Goal: Task Accomplishment & Management: Complete application form

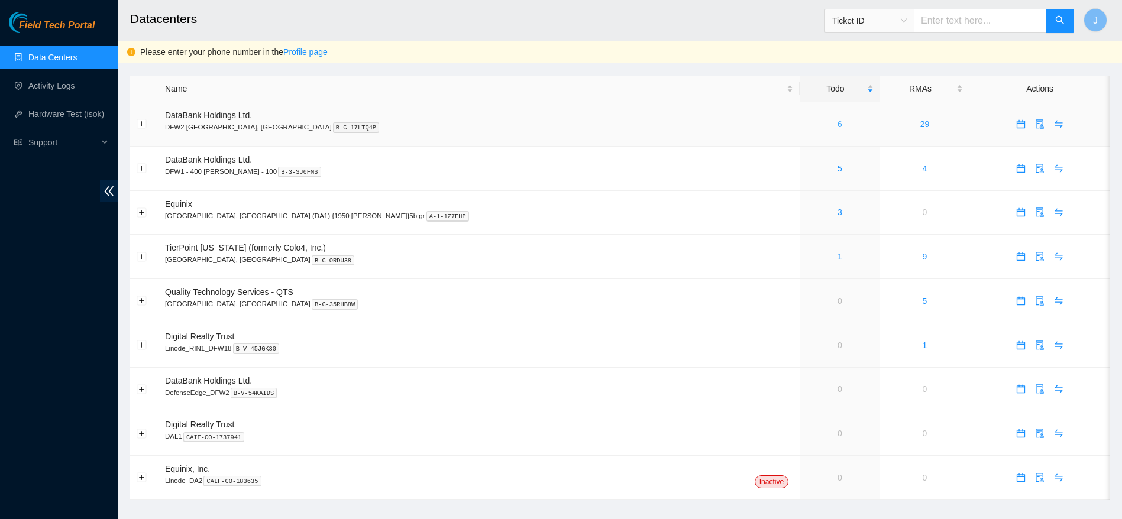
click at [837, 122] on link "6" at bounding box center [839, 123] width 5 height 9
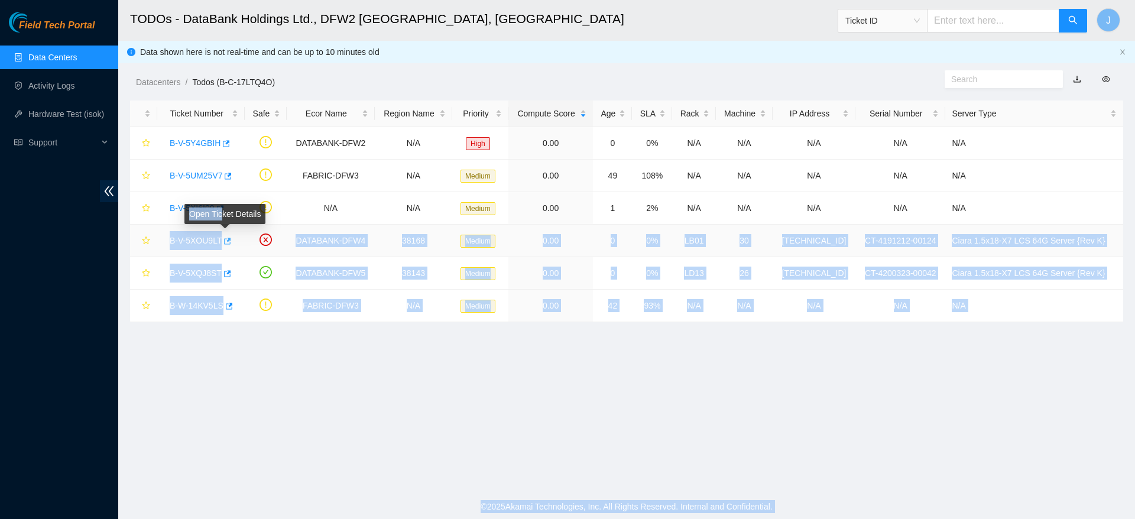
drag, startPoint x: 168, startPoint y: 234, endPoint x: 222, endPoint y: 237, distance: 53.9
click at [222, 238] on div "B-V-5XOU9LT" at bounding box center [201, 240] width 74 height 19
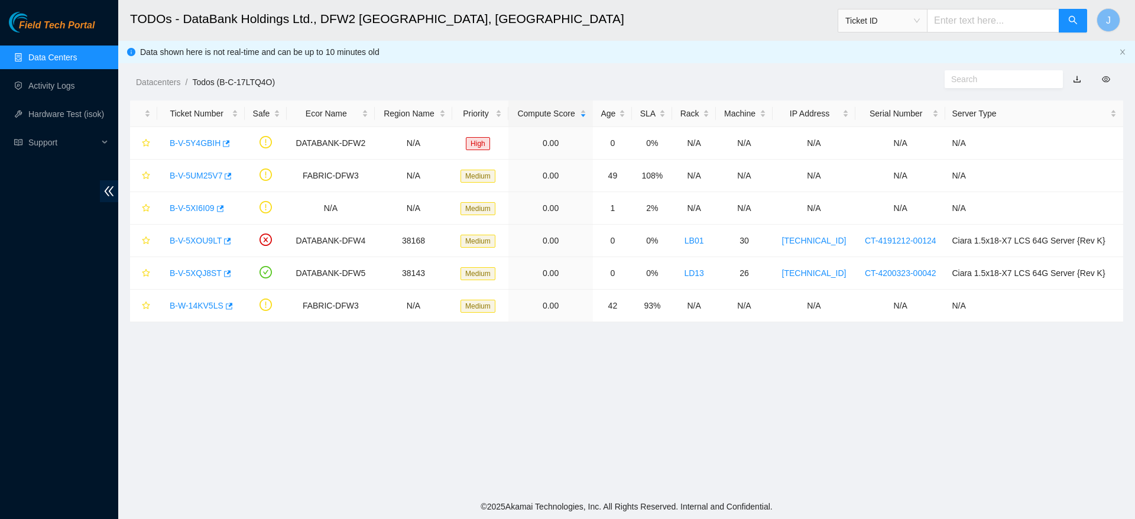
click at [249, 335] on main "TODOs - DataBank Holdings Ltd., DFW2 Richardson, TX Ticket ID J Data shown here…" at bounding box center [626, 247] width 1017 height 494
drag, startPoint x: 164, startPoint y: 241, endPoint x: 218, endPoint y: 237, distance: 53.9
click at [218, 237] on div "B-V-5XOU9LT" at bounding box center [201, 240] width 74 height 19
copy link "B-V-5XOU9LT"
click at [207, 236] on link "B-V-5XOU9LT" at bounding box center [196, 240] width 52 height 9
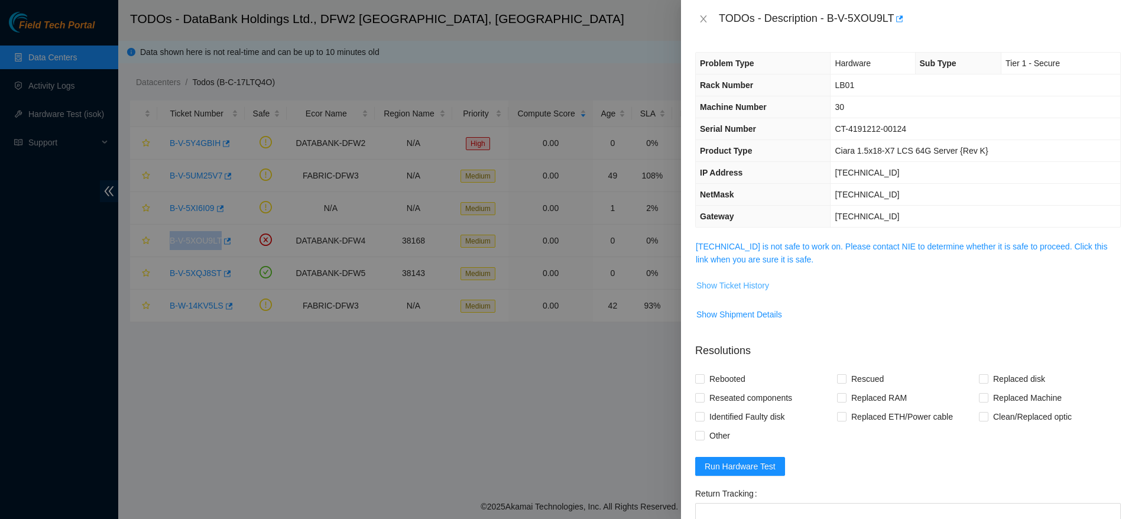
click at [727, 289] on span "Show Ticket History" at bounding box center [733, 285] width 73 height 13
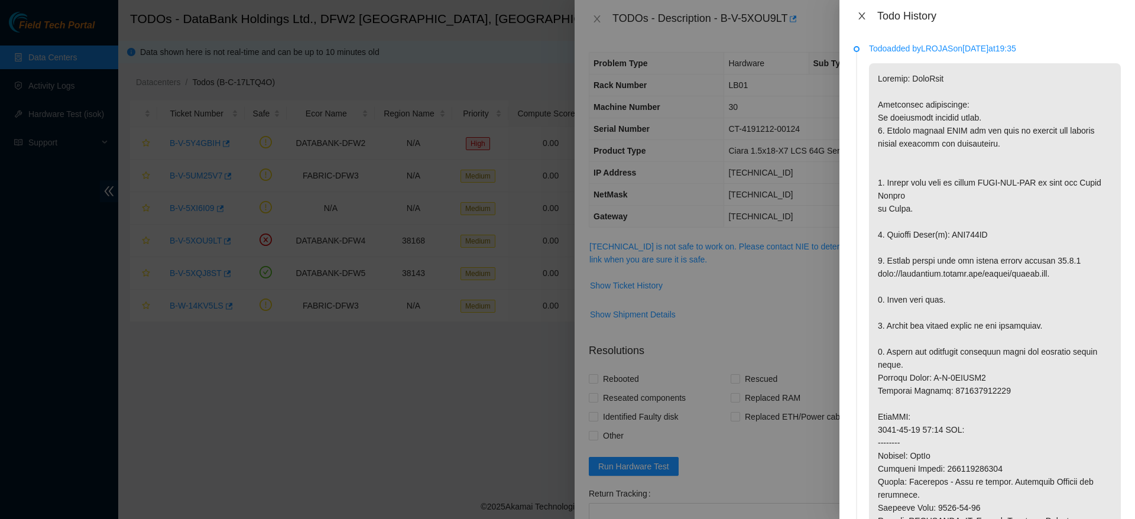
click at [853, 18] on div "Todo History" at bounding box center [988, 16] width 296 height 32
click at [860, 20] on icon "close" at bounding box center [861, 15] width 9 height 9
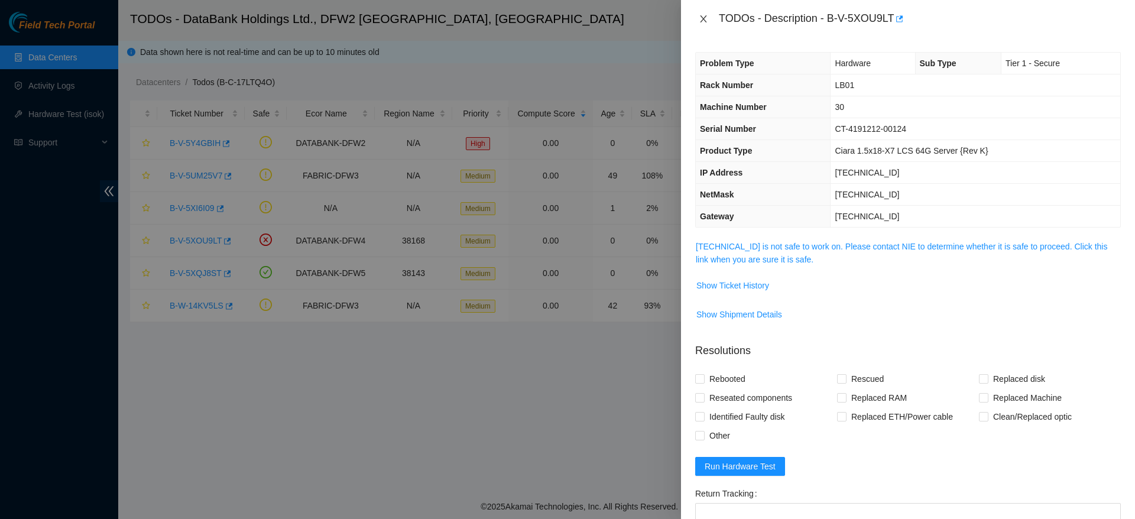
click at [701, 21] on icon "close" at bounding box center [703, 18] width 9 height 9
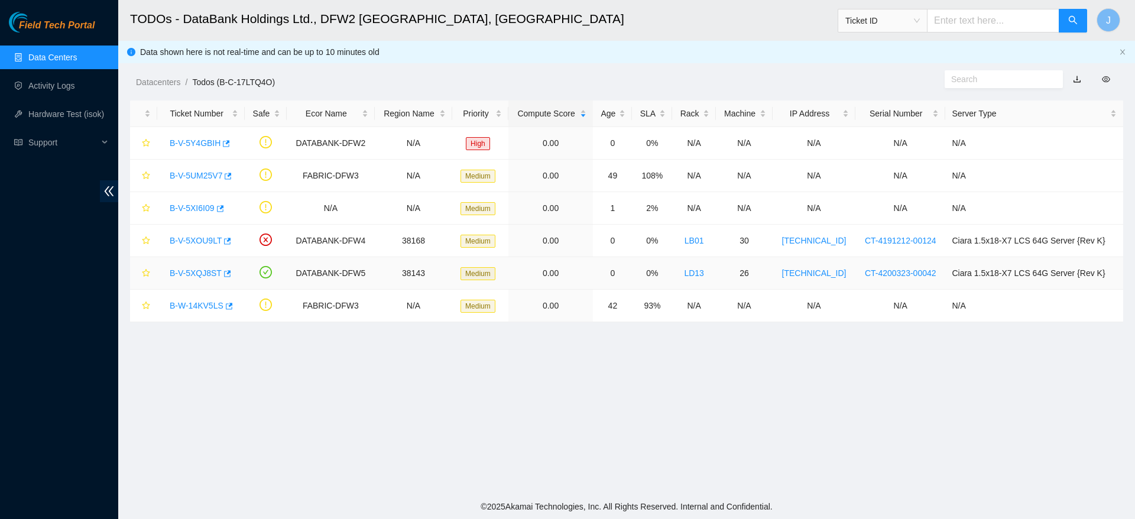
click at [199, 276] on link "B-V-5XQJ8ST" at bounding box center [196, 272] width 52 height 9
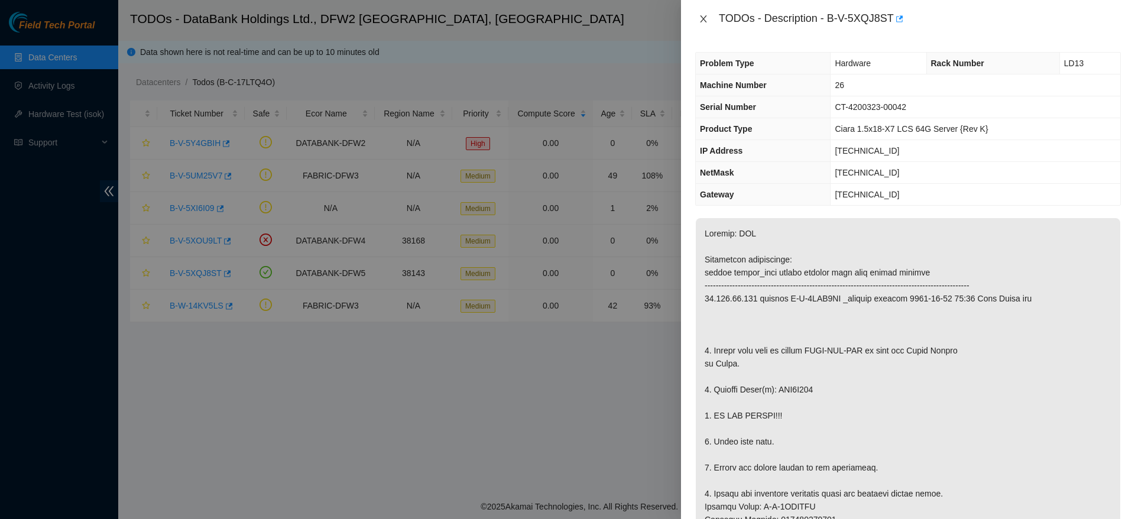
click at [704, 21] on icon "close" at bounding box center [703, 18] width 9 height 9
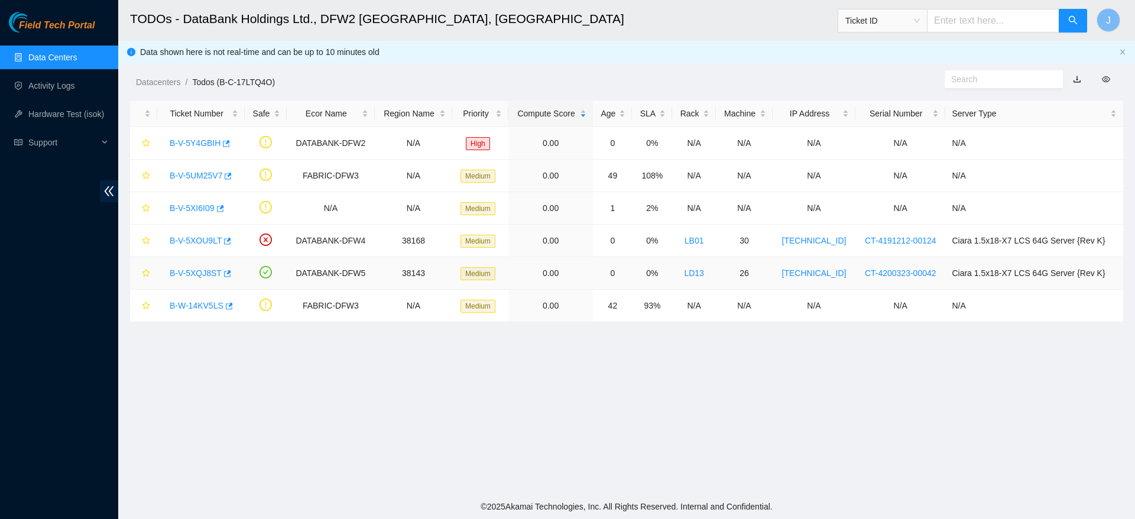
click at [184, 270] on link "B-V-5XQJ8ST" at bounding box center [196, 272] width 52 height 9
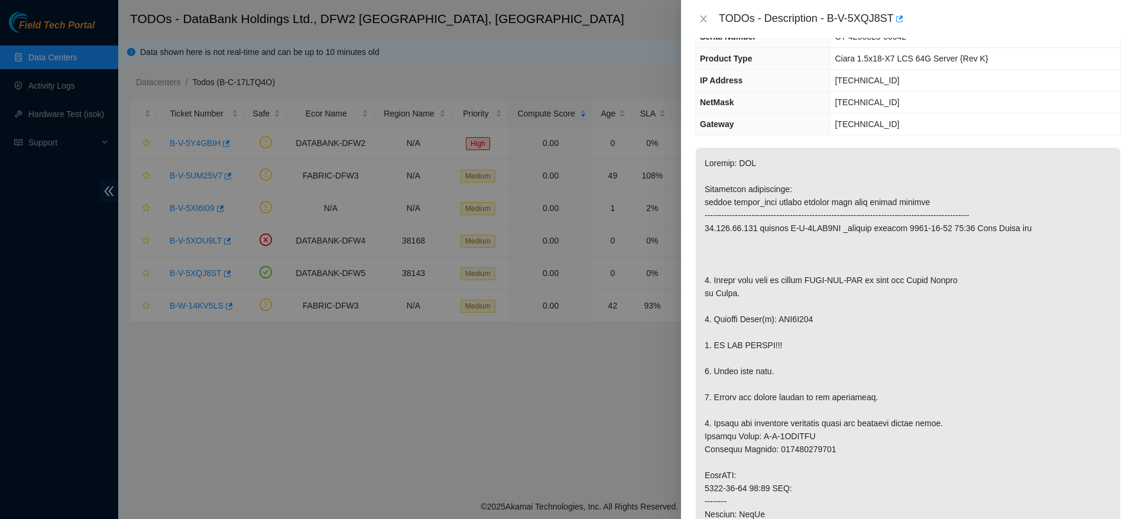
scroll to position [101, 0]
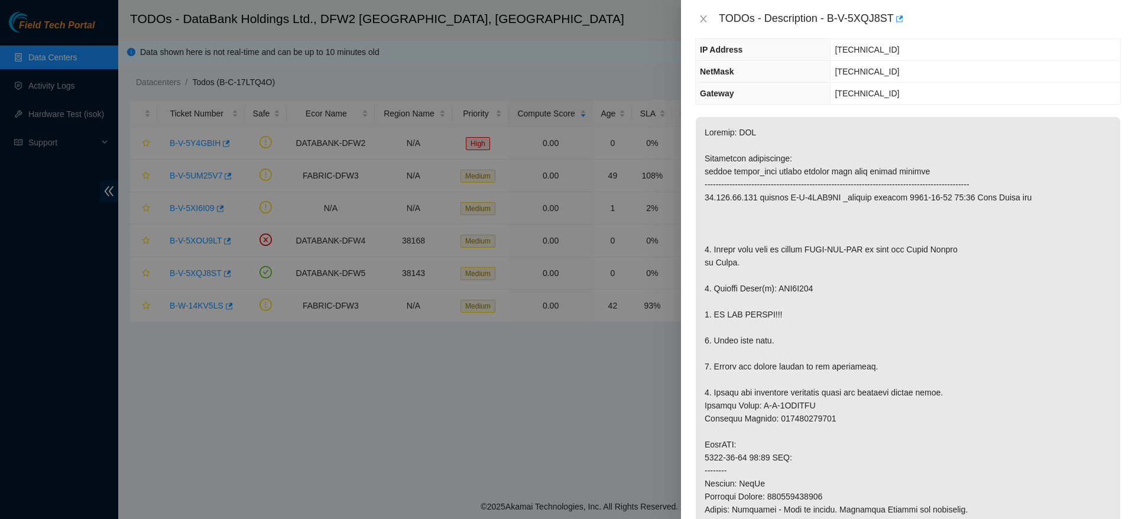
click at [1013, 339] on p at bounding box center [908, 444] width 425 height 655
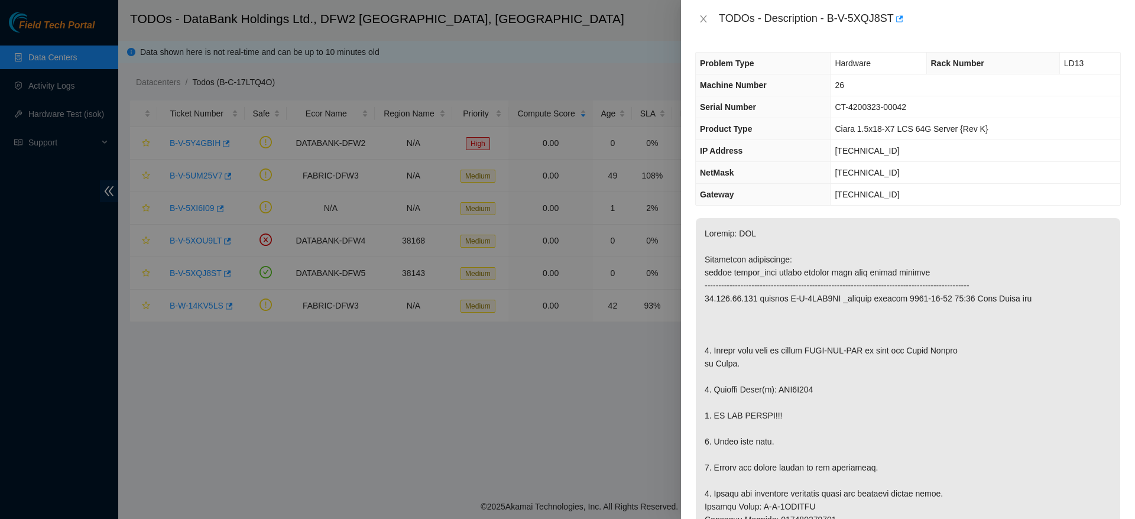
scroll to position [61, 0]
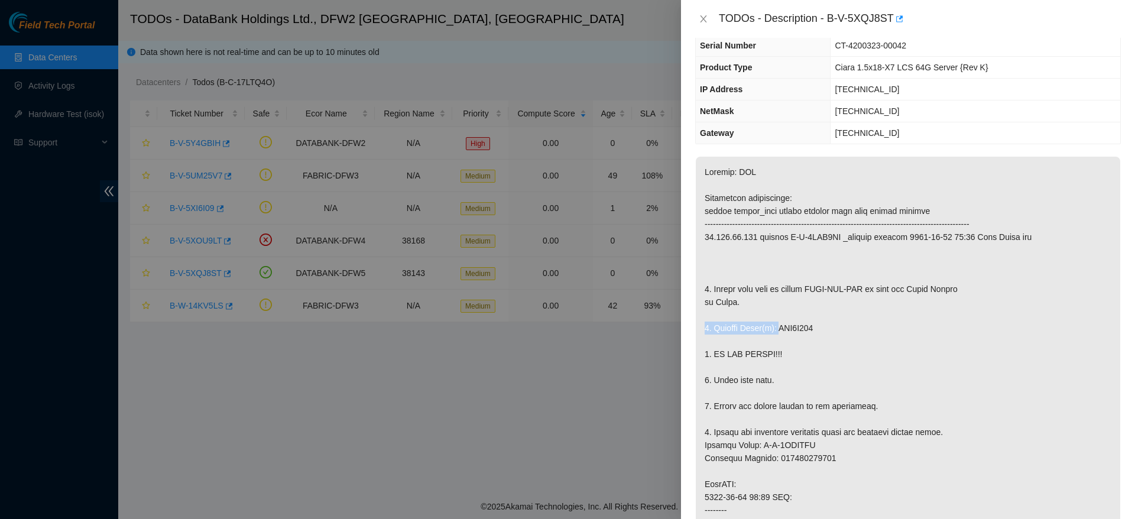
drag, startPoint x: 775, startPoint y: 330, endPoint x: 871, endPoint y: 321, distance: 96.2
click at [871, 321] on p at bounding box center [908, 484] width 425 height 655
click at [828, 328] on p at bounding box center [908, 484] width 425 height 655
drag, startPoint x: 780, startPoint y: 326, endPoint x: 823, endPoint y: 332, distance: 43.5
click at [823, 332] on p at bounding box center [908, 484] width 425 height 655
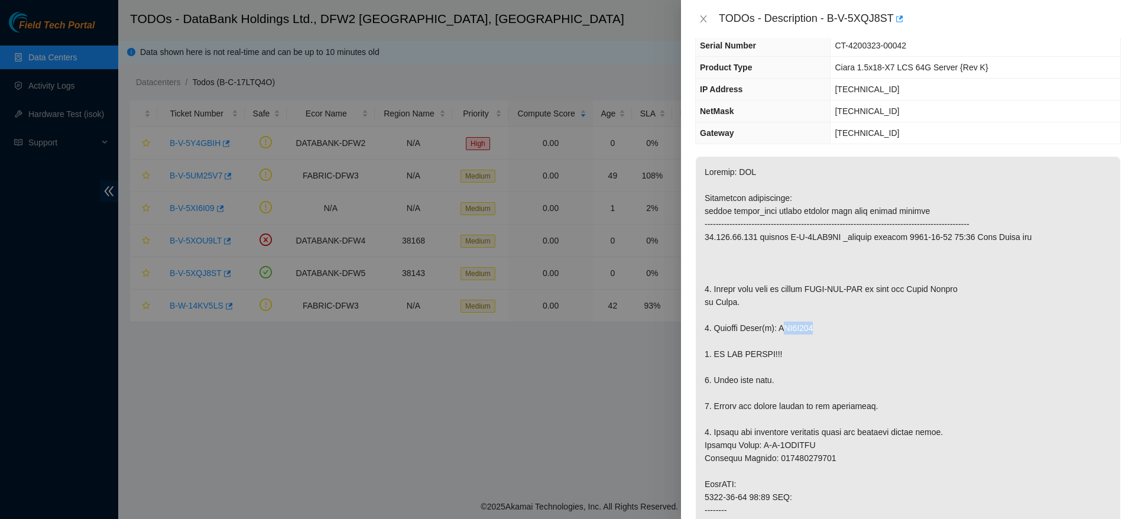
click at [823, 332] on p at bounding box center [908, 484] width 425 height 655
drag, startPoint x: 776, startPoint y: 329, endPoint x: 832, endPoint y: 329, distance: 55.6
click at [832, 329] on p at bounding box center [908, 484] width 425 height 655
copy p "WJG0N635"
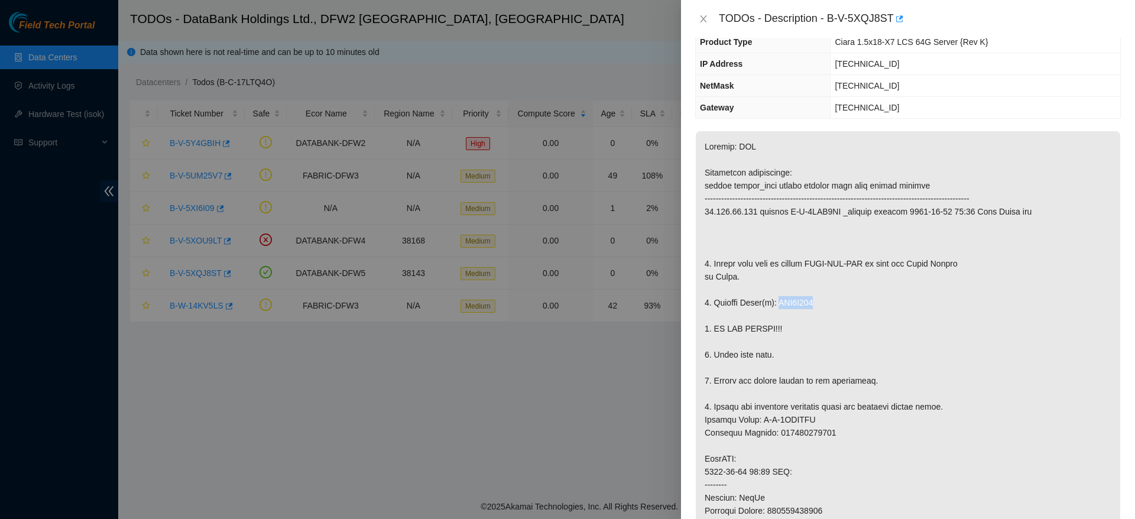
scroll to position [88, 0]
drag, startPoint x: 699, startPoint y: 414, endPoint x: 876, endPoint y: 431, distance: 177.6
click at [876, 431] on p at bounding box center [908, 457] width 425 height 655
copy p "Service Order: B-V-5XTEOZX Tracking Numbers: 450826223986"
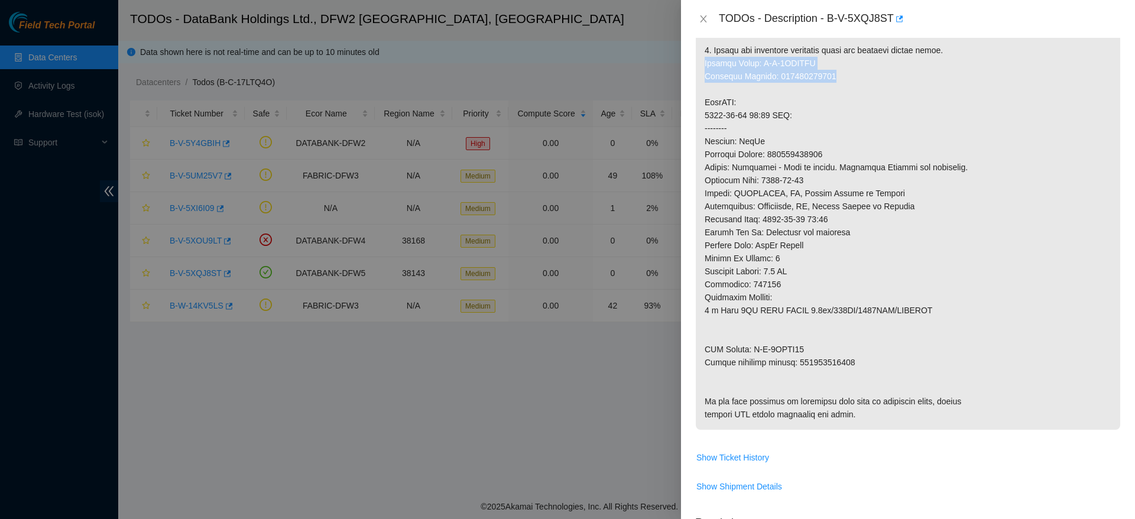
scroll to position [445, 0]
drag, startPoint x: 704, startPoint y: 346, endPoint x: 855, endPoint y: 368, distance: 152.9
click at [855, 368] on p at bounding box center [908, 101] width 425 height 655
copy p "RMA Return: B-V-5XTEP06 Return tracking number: 450826223997"
click at [1010, 332] on p at bounding box center [908, 101] width 425 height 655
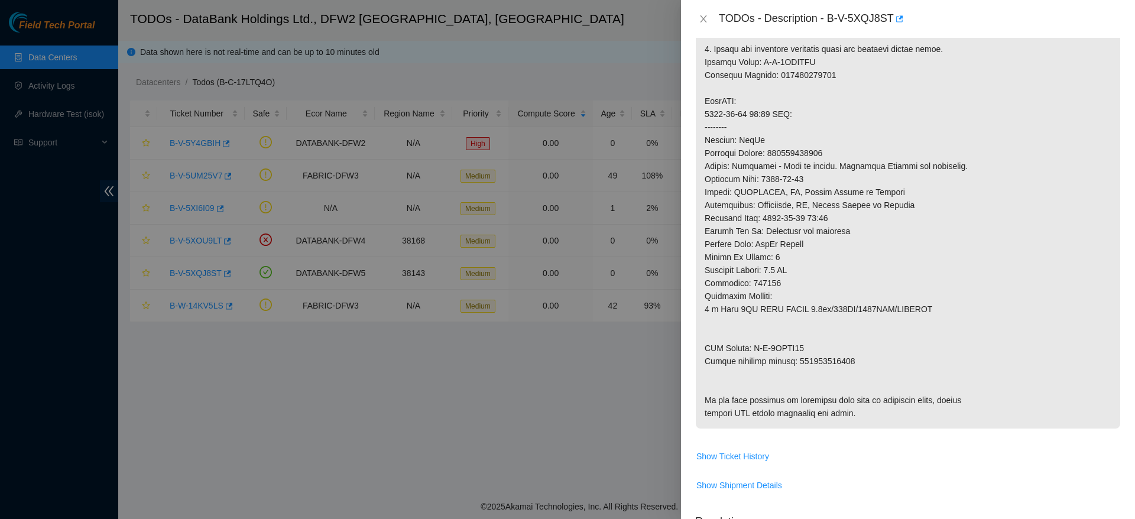
scroll to position [0, 0]
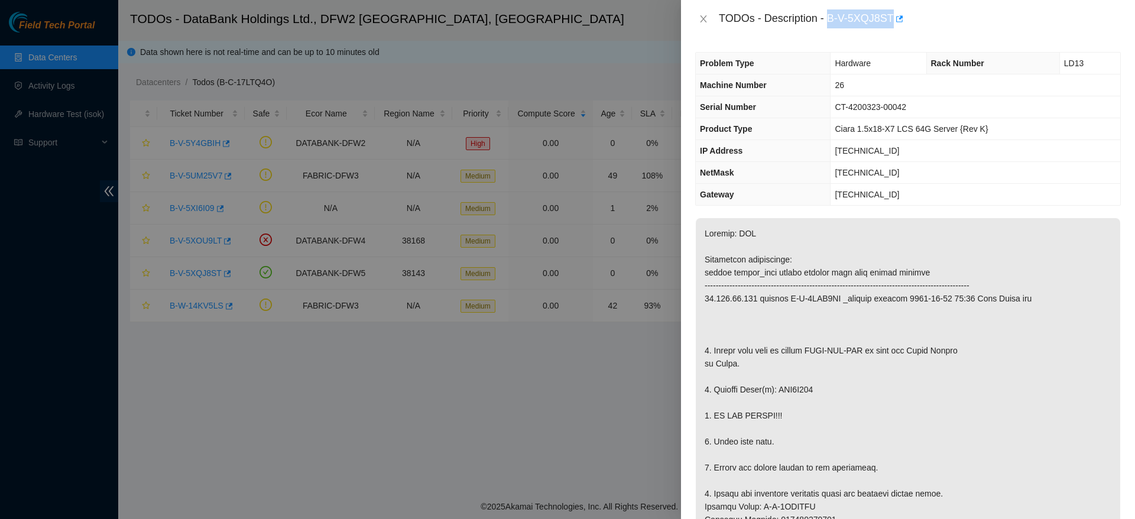
drag, startPoint x: 828, startPoint y: 18, endPoint x: 891, endPoint y: 22, distance: 62.8
click at [891, 22] on div "TODOs - Description - B-V-5XQJ8ST" at bounding box center [920, 18] width 402 height 19
copy div "B-V-5XQJ8ST"
click at [1090, 195] on td "23.202.50.129" at bounding box center [976, 195] width 290 height 22
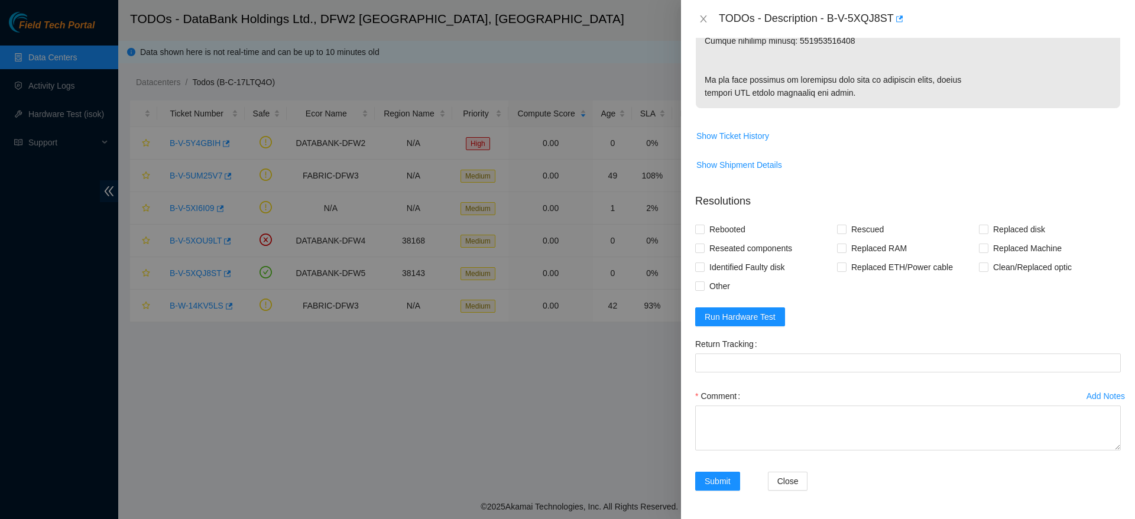
scroll to position [817, 0]
click at [742, 322] on span "Run Hardware Test" at bounding box center [740, 316] width 71 height 13
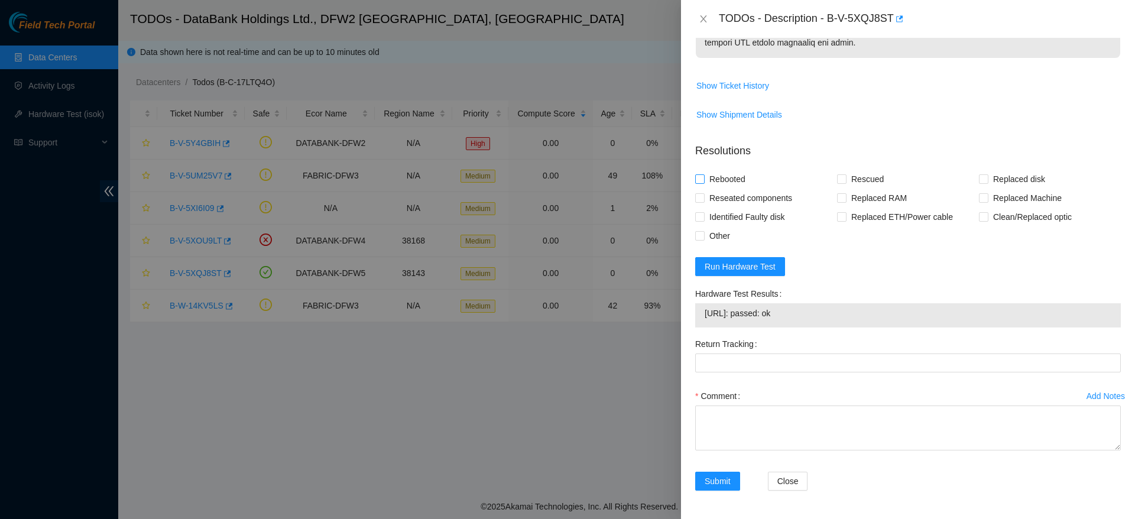
click at [737, 189] on span "Rebooted" at bounding box center [728, 179] width 46 height 19
click at [704, 183] on input "Rebooted" at bounding box center [699, 178] width 8 height 8
checkbox input "true"
click at [1022, 189] on span "Replaced disk" at bounding box center [1019, 179] width 61 height 19
click at [987, 183] on input "Replaced disk" at bounding box center [983, 178] width 8 height 8
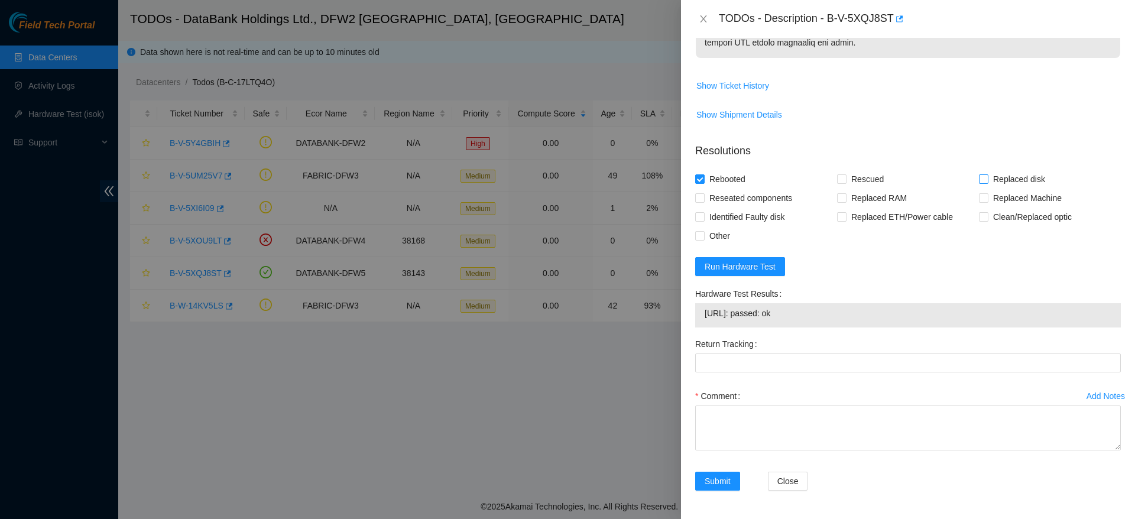
checkbox input "true"
click at [717, 245] on span "Other" at bounding box center [720, 235] width 30 height 19
click at [704, 239] on input "Other" at bounding box center [699, 235] width 8 height 8
checkbox input "true"
click at [916, 311] on form "Resolutions Rebooted Rescued Replaced disk Reseated components Replaced RAM Rep…" at bounding box center [908, 319] width 426 height 371
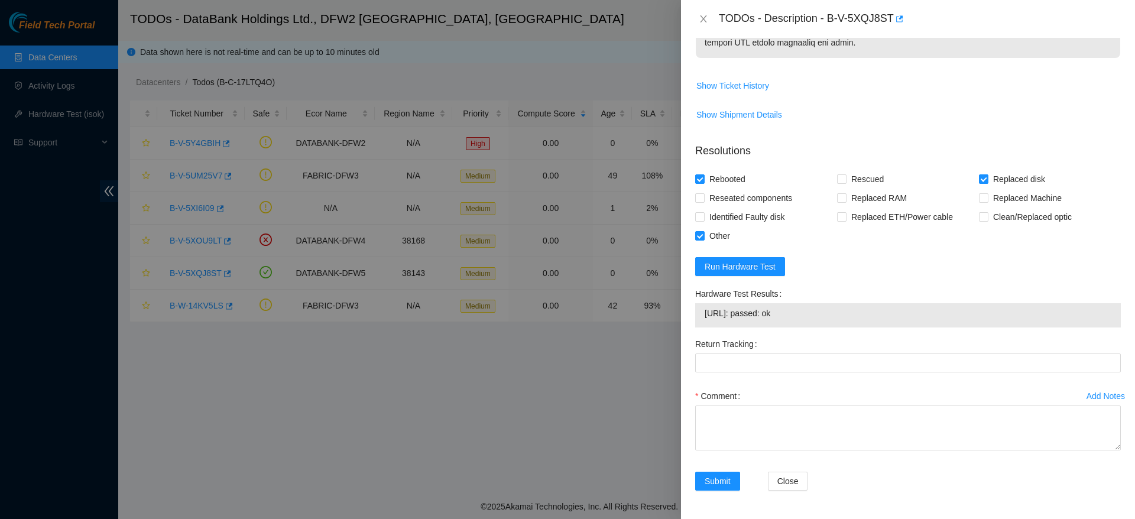
click at [1045, 134] on td "Show Shipment Details" at bounding box center [908, 119] width 426 height 29
click at [799, 451] on textarea "Comment" at bounding box center [908, 428] width 426 height 45
paste textarea "Ticket: B-V-5XQJ8ST Good Disk: Z1Z8QEC6 Bad Disk: WJG0N635 Service Order: B-V-5…"
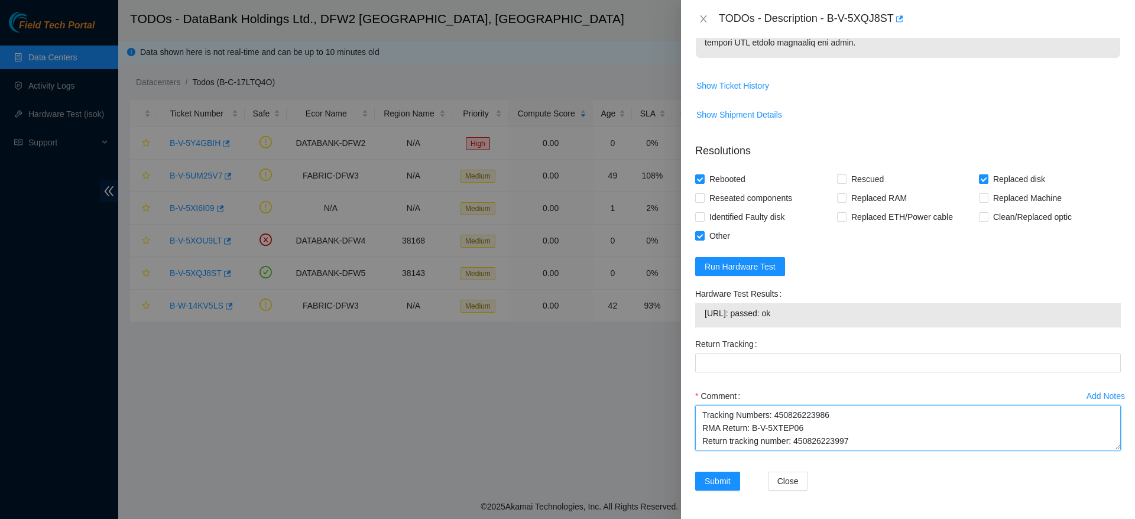
scroll to position [0, 0]
click at [701, 451] on textarea "Ticket: B-V-5XQJ8ST Good Disk: Z1Z8QEC6 Bad Disk: WJG0N635 Service Order: B-V-5…" at bounding box center [908, 428] width 426 height 45
drag, startPoint x: 873, startPoint y: 499, endPoint x: 794, endPoint y: 498, distance: 78.6
click at [794, 451] on textarea "replaced disk, checked with isok passing Ticket: B-V-5XQJ8ST Good Disk: Z1Z8QEC…" at bounding box center [908, 428] width 426 height 45
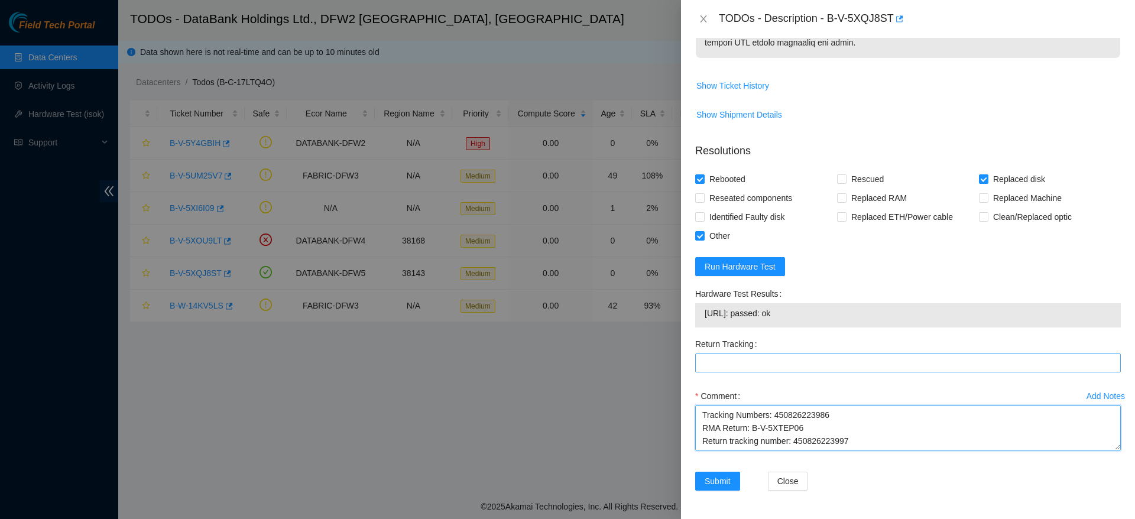
type textarea "replaced disk, checked with isok passing Ticket: B-V-5XQJ8ST Good Disk: Z1Z8QEC…"
paste Tracking "450826223997"
click at [795, 372] on Tracking "450826223997" at bounding box center [908, 363] width 426 height 19
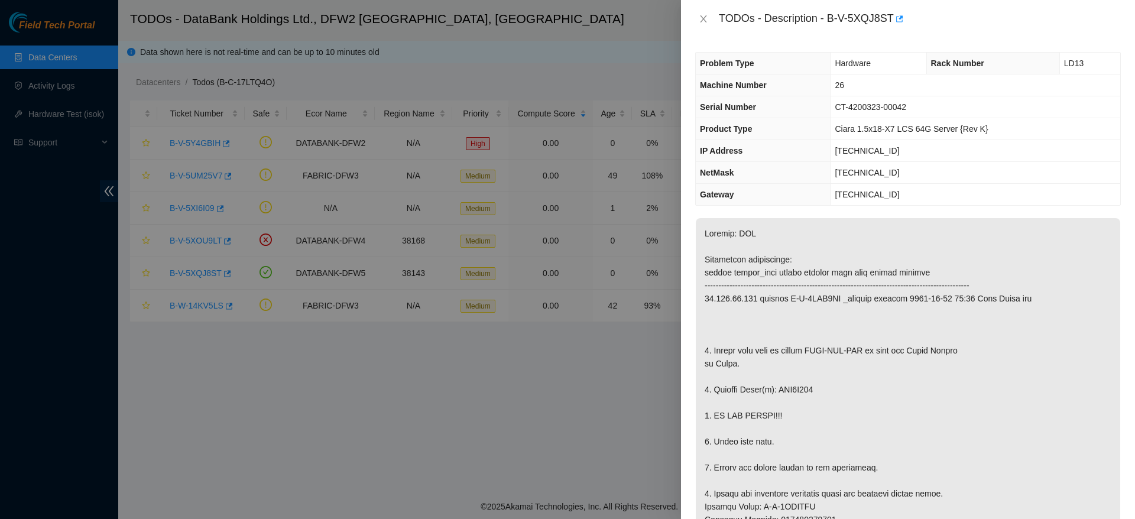
scroll to position [867, 0]
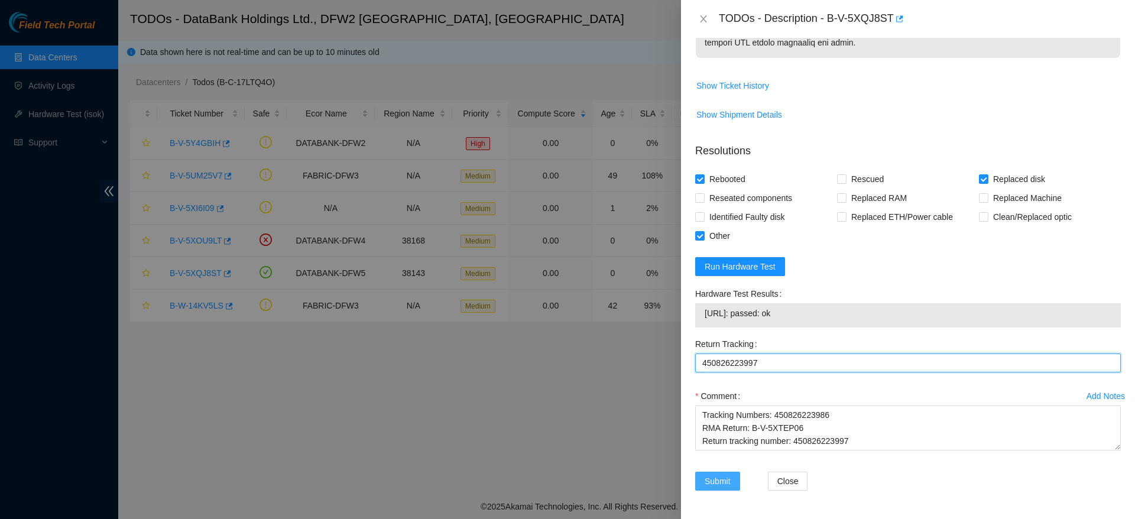
type Tracking "450826223997"
click at [723, 484] on span "Submit" at bounding box center [718, 481] width 26 height 13
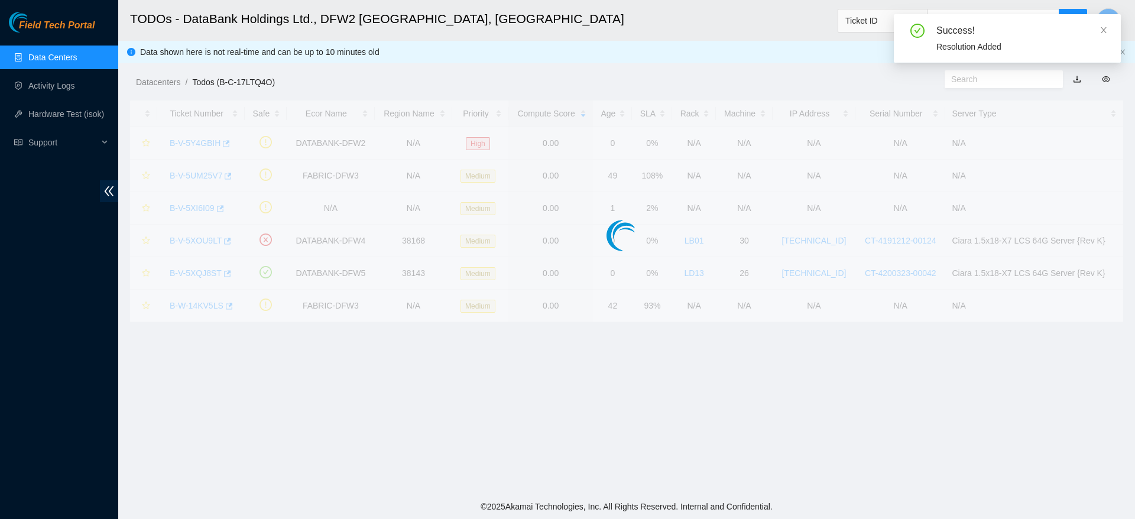
scroll to position [284, 0]
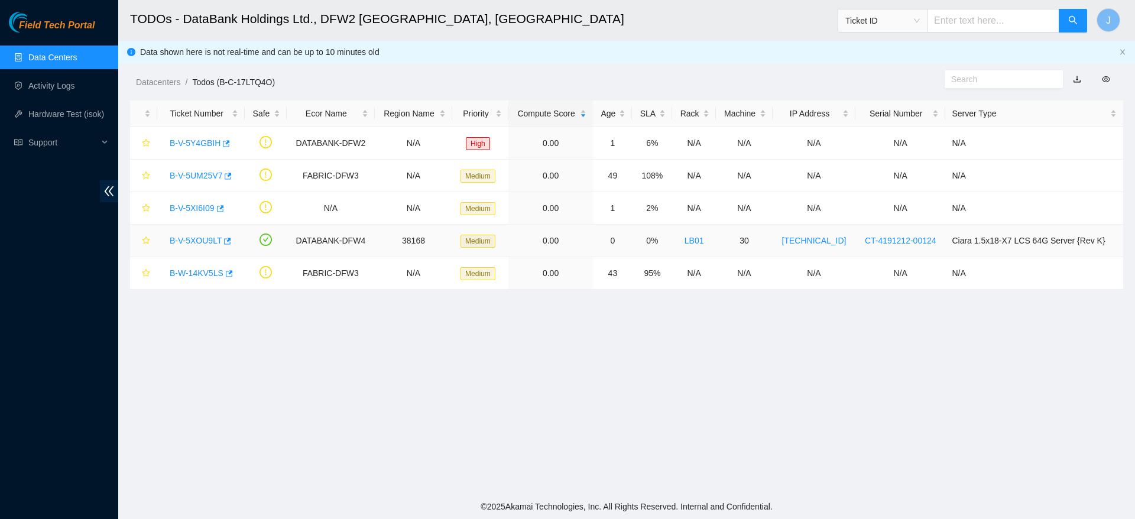
click at [196, 236] on link "B-V-5XOU9LT" at bounding box center [196, 240] width 52 height 9
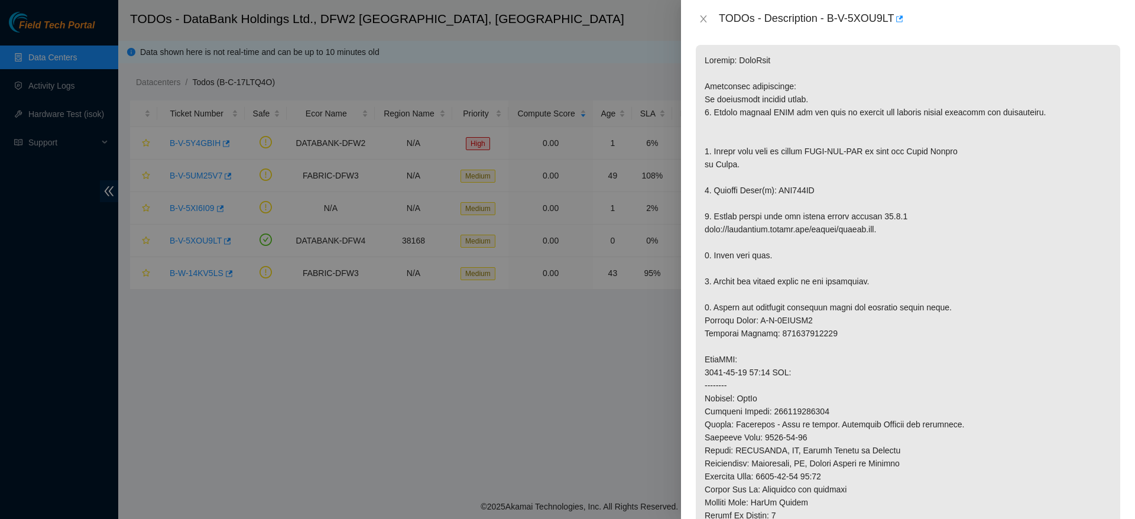
scroll to position [0, 0]
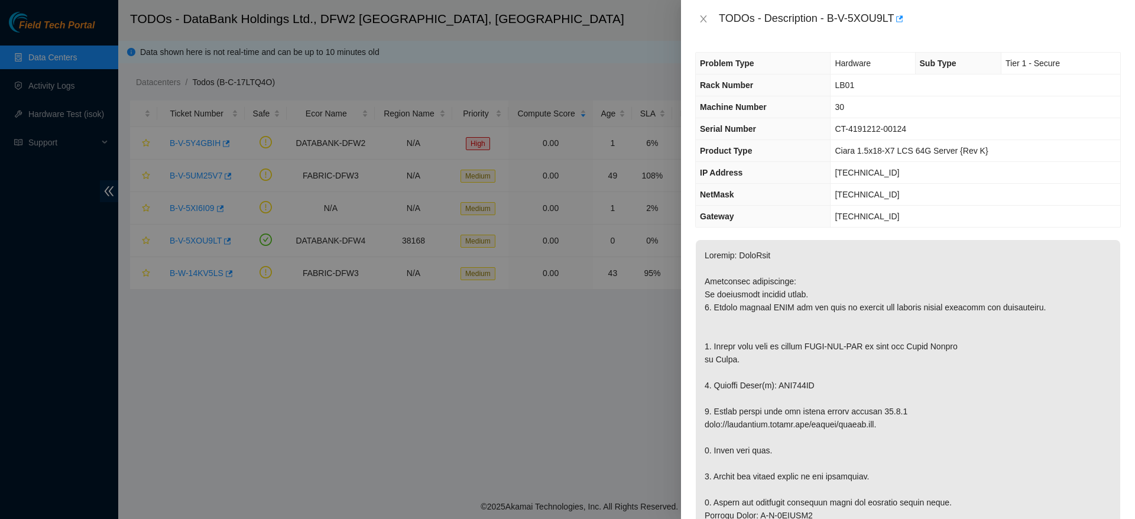
click at [832, 233] on div "Problem Type Hardware Sub Type Tier 1 - Secure Rack Number LB01 Machine Number …" at bounding box center [908, 278] width 454 height 481
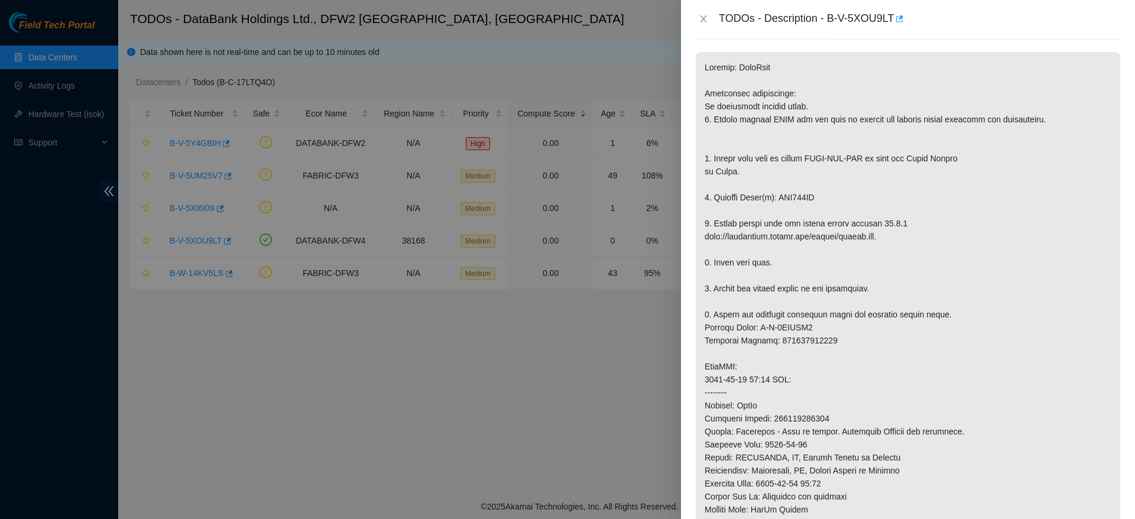
scroll to position [177, 0]
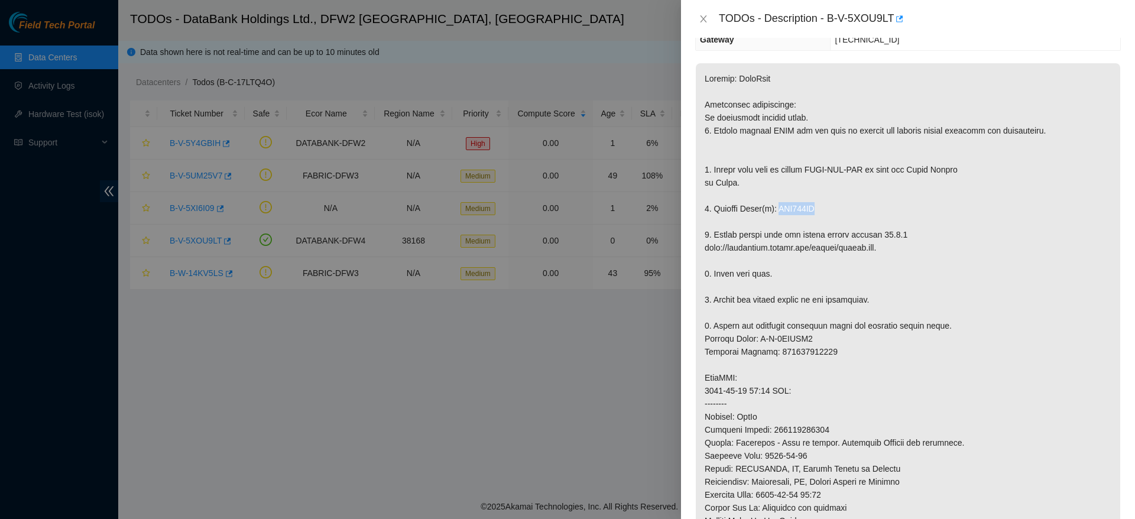
drag, startPoint x: 776, startPoint y: 204, endPoint x: 827, endPoint y: 207, distance: 51.5
click at [827, 207] on p at bounding box center [908, 384] width 425 height 642
copy p "WJG093AK"
click at [1022, 169] on p at bounding box center [908, 384] width 425 height 642
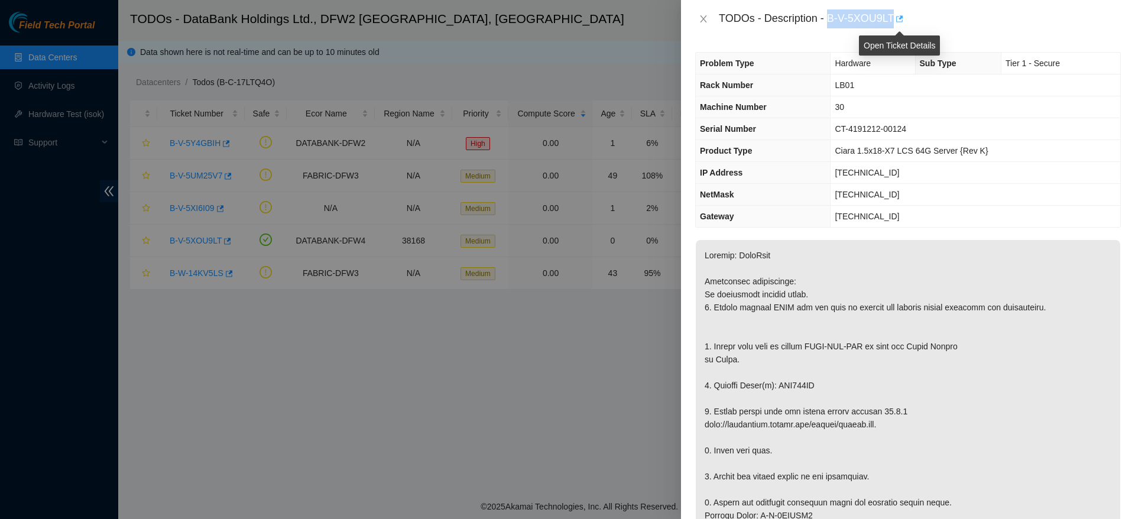
drag, startPoint x: 831, startPoint y: 17, endPoint x: 901, endPoint y: 19, distance: 69.8
click at [901, 19] on div "TODOs - Description - B-V-5XOU9LT" at bounding box center [920, 18] width 402 height 19
copy div "B-V-5XOU9LT"
click at [993, 177] on td "23.41.15.61" at bounding box center [976, 173] width 290 height 22
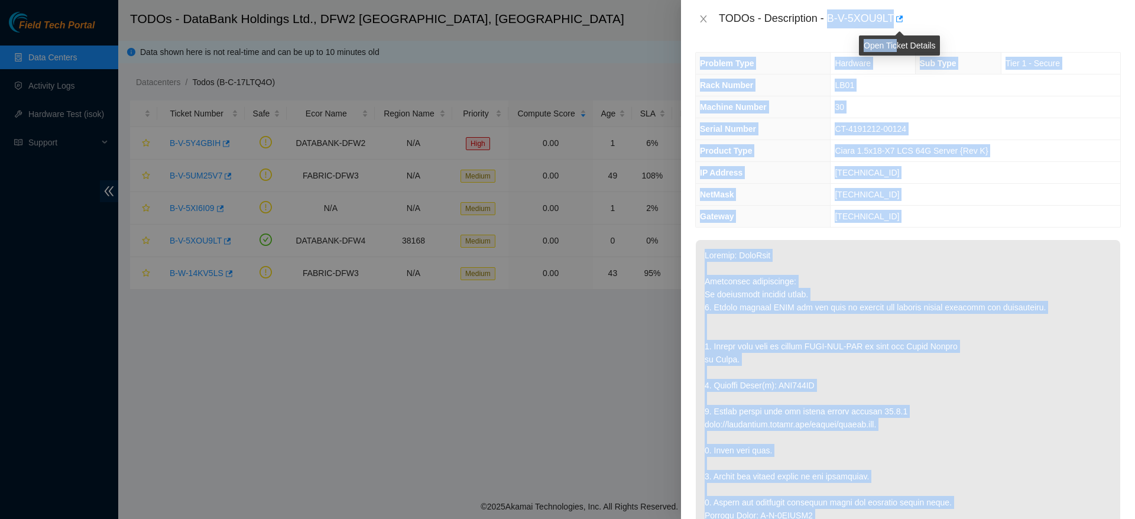
drag, startPoint x: 829, startPoint y: 20, endPoint x: 896, endPoint y: 27, distance: 67.7
click at [896, 27] on body "Field Tech Portal Data Centers Activity Logs Hardware Test (isok) Support TODOs…" at bounding box center [567, 259] width 1135 height 519
click at [1027, 13] on div "TODOs - Description - B-V-5XOU9LT" at bounding box center [920, 18] width 402 height 19
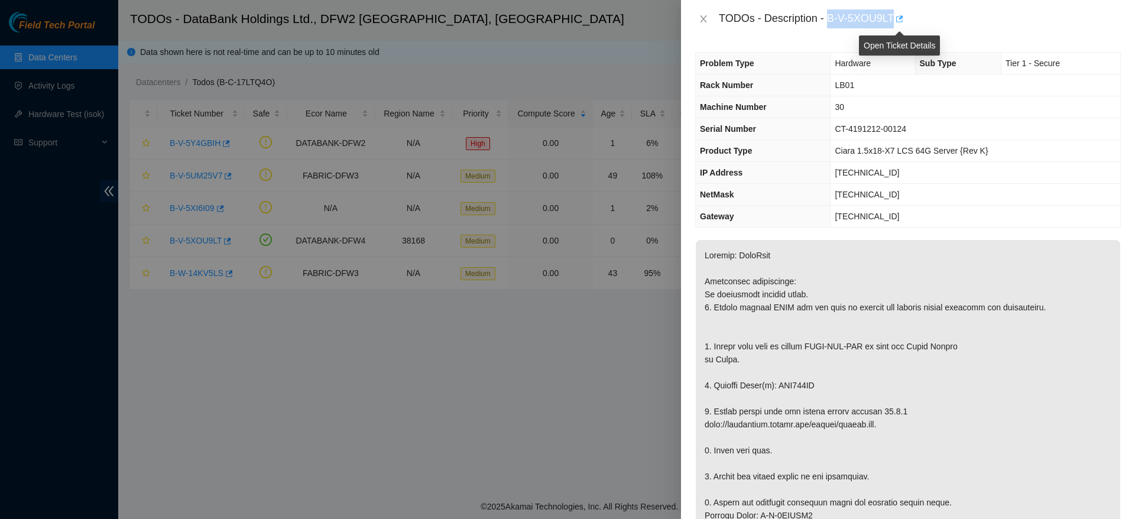
drag, startPoint x: 830, startPoint y: 17, endPoint x: 903, endPoint y: 19, distance: 73.3
click at [903, 19] on div "TODOs - Description - B-V-5XOU9LT" at bounding box center [920, 18] width 402 height 19
copy div "B-V-5XOU9LT"
click at [1041, 211] on td "23.41.15.1" at bounding box center [976, 217] width 290 height 22
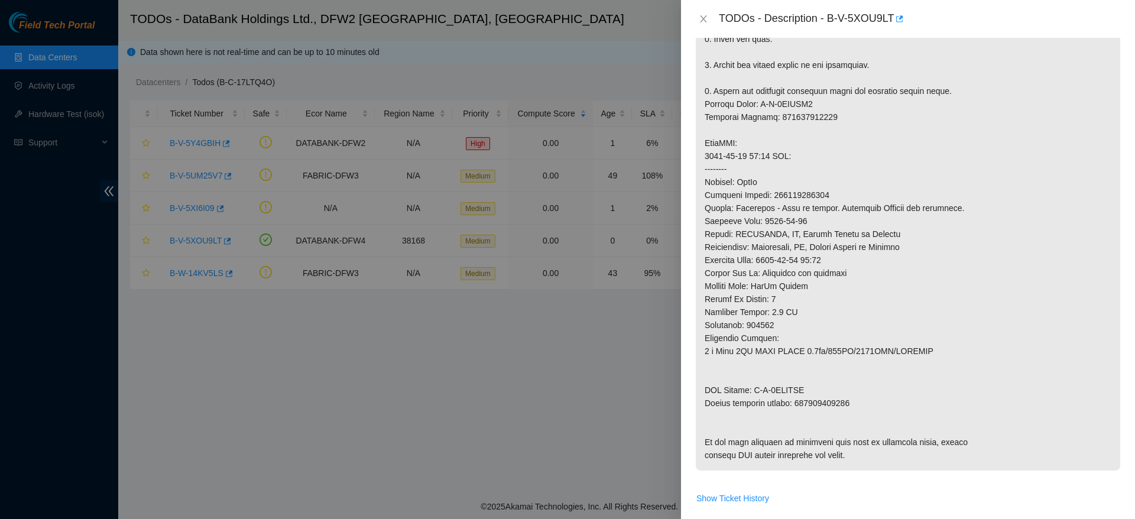
scroll to position [404, 0]
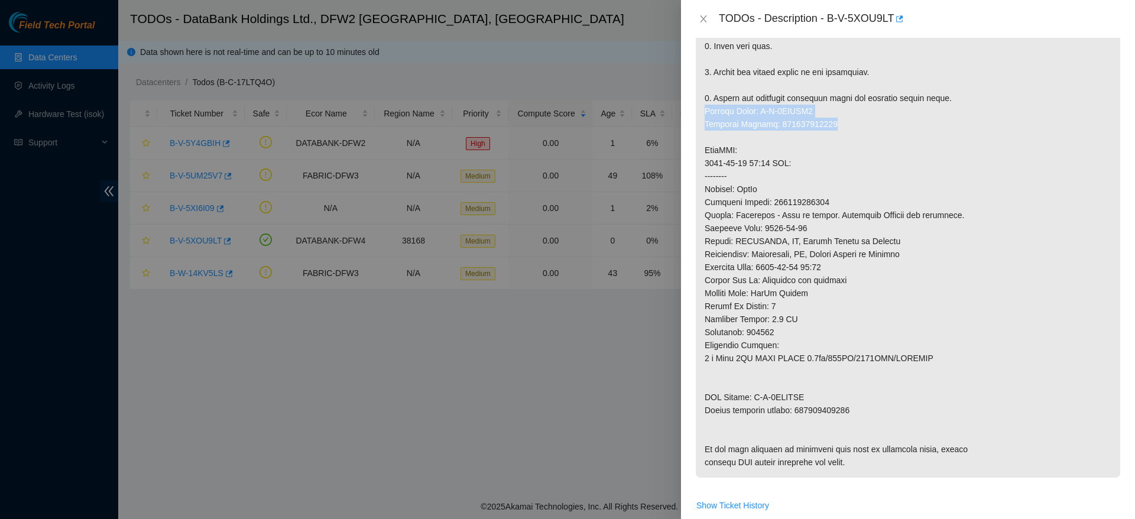
drag, startPoint x: 704, startPoint y: 110, endPoint x: 840, endPoint y: 127, distance: 137.6
click at [840, 127] on p at bounding box center [908, 157] width 425 height 642
copy p "Service Order: B-V-5XTEOY3 Tracking Numbers: 450826223920"
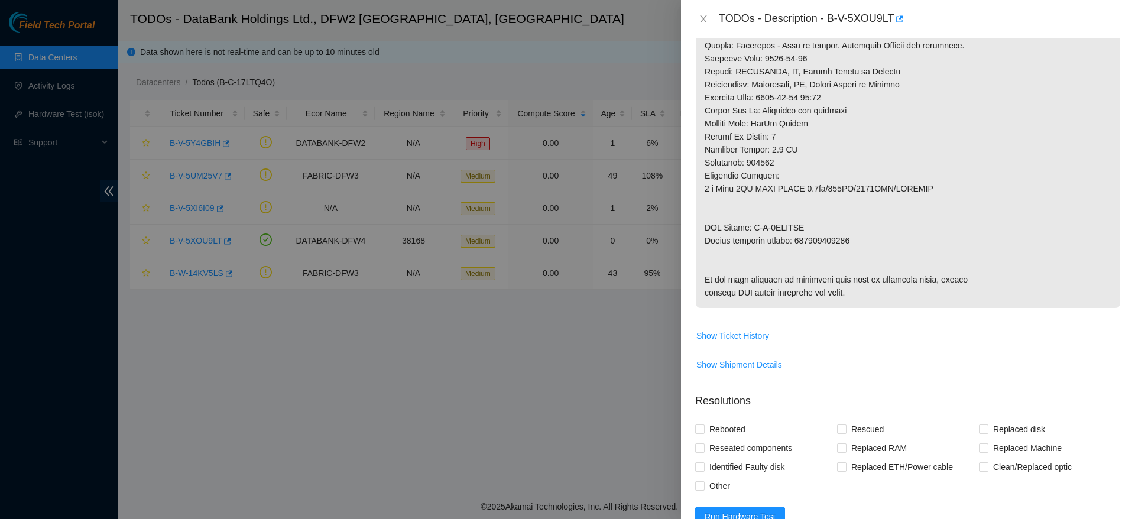
scroll to position [575, 0]
drag, startPoint x: 703, startPoint y: 221, endPoint x: 865, endPoint y: 242, distance: 163.3
copy p "RMA Return: B-V-5XTEOYC Return tracking number: 450826223931"
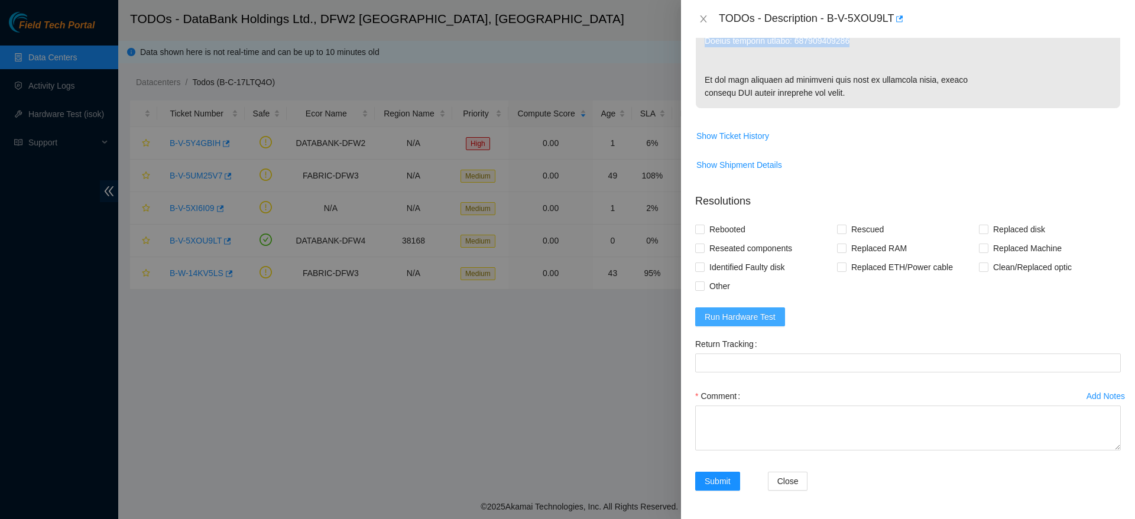
click at [732, 312] on span "Run Hardware Test" at bounding box center [740, 316] width 71 height 13
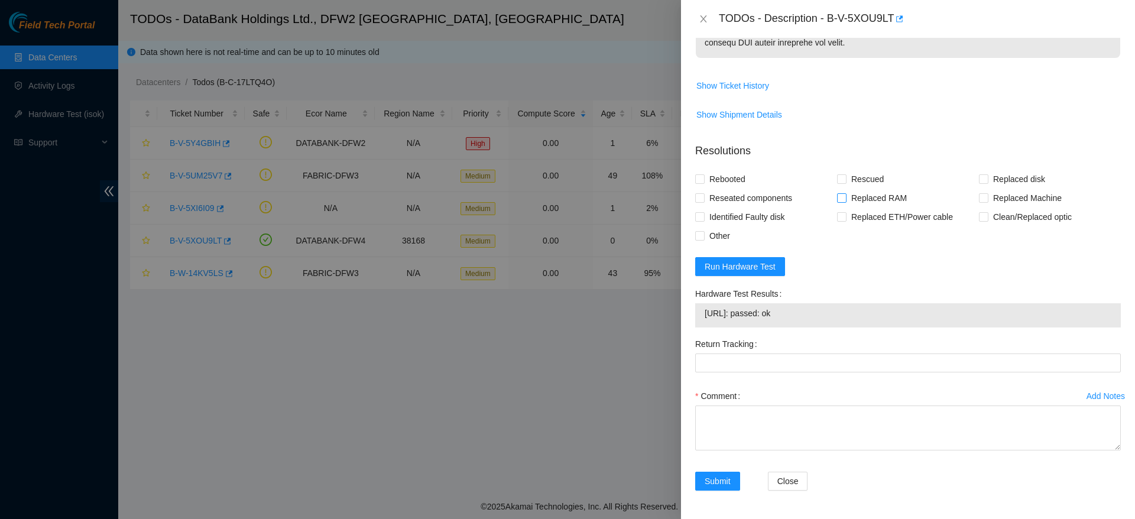
scroll to position [876, 0]
click at [831, 420] on textarea "Comment" at bounding box center [908, 428] width 426 height 45
click at [1008, 458] on div "Add Notes Comment" at bounding box center [908, 429] width 435 height 85
click at [979, 441] on textarea "Comment" at bounding box center [908, 428] width 426 height 45
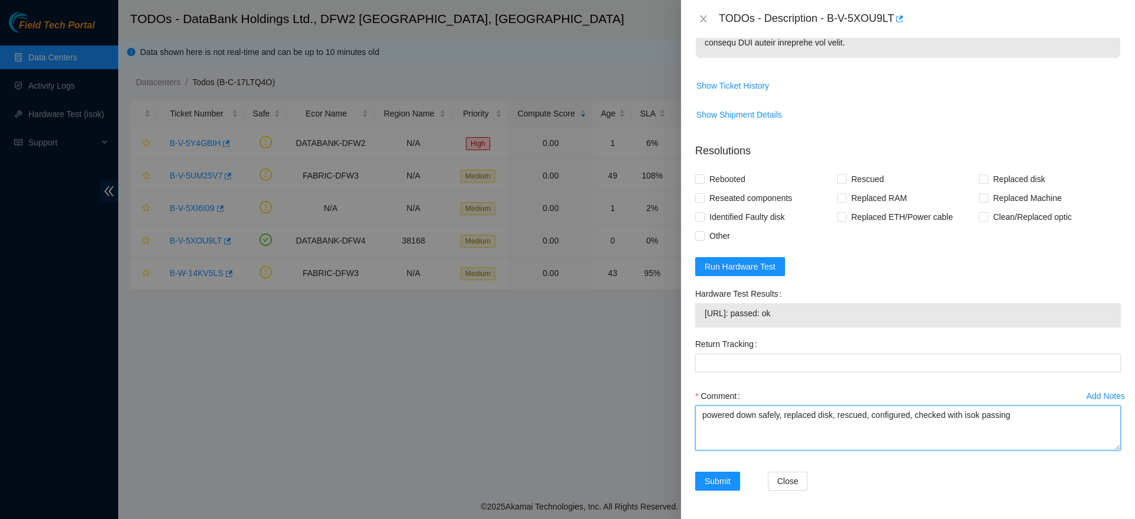
paste textarea "Ticket: B-V-5XOU9LT Good Disk: S1Z29M1J Bad Disk: WJG093AK Service Order: B-V-5…"
drag, startPoint x: 913, startPoint y: 446, endPoint x: 793, endPoint y: 449, distance: 120.1
click at [793, 449] on textarea "powered down safely, replaced disk, rescued, configured, checked with isok pass…" at bounding box center [908, 428] width 426 height 45
type textarea "powered down safely, replaced disk, rescued, configured, checked with isok pass…"
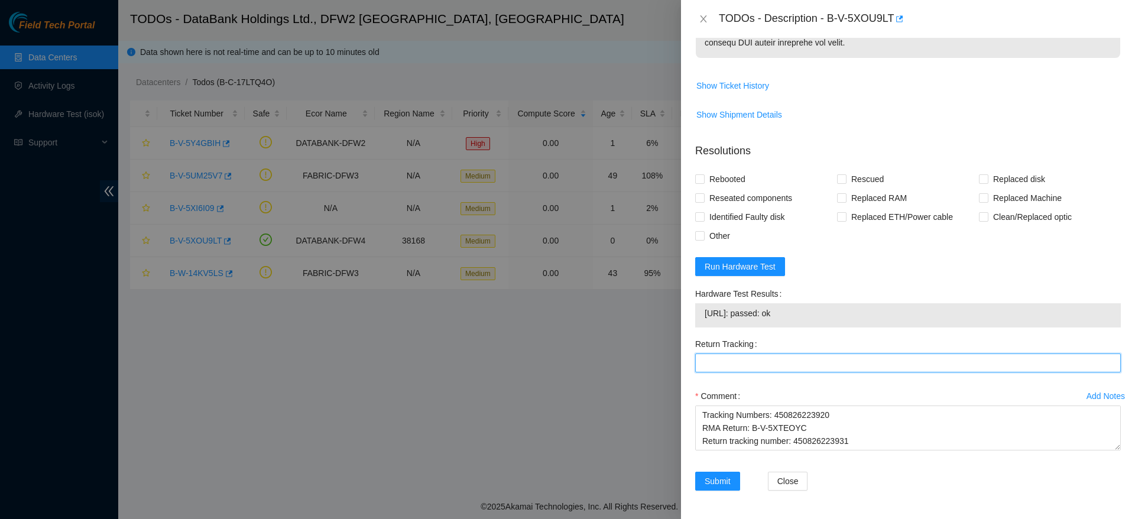
click at [767, 357] on Tracking "Return Tracking" at bounding box center [908, 363] width 426 height 19
paste Tracking "450826223931"
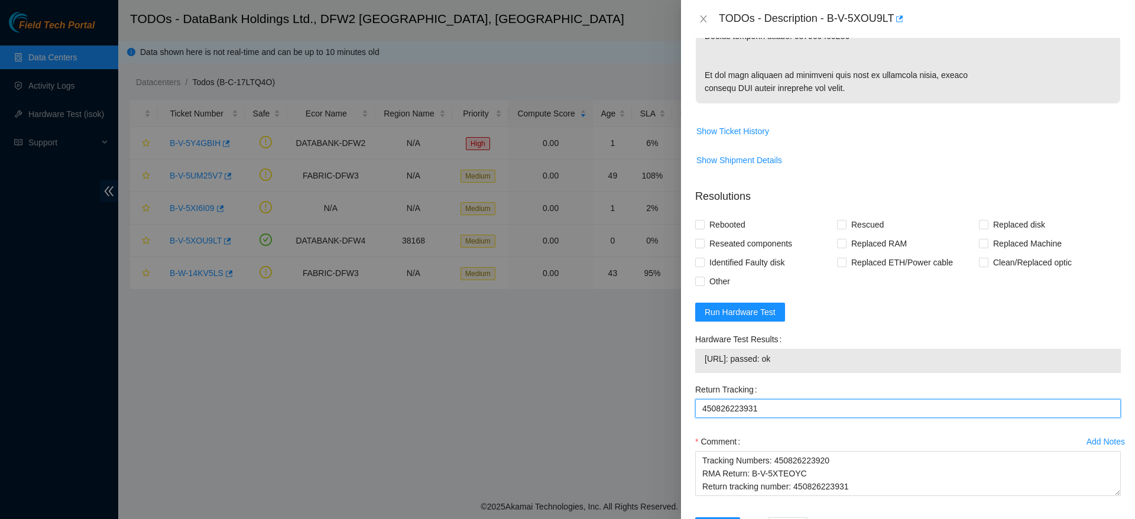
scroll to position [782, 0]
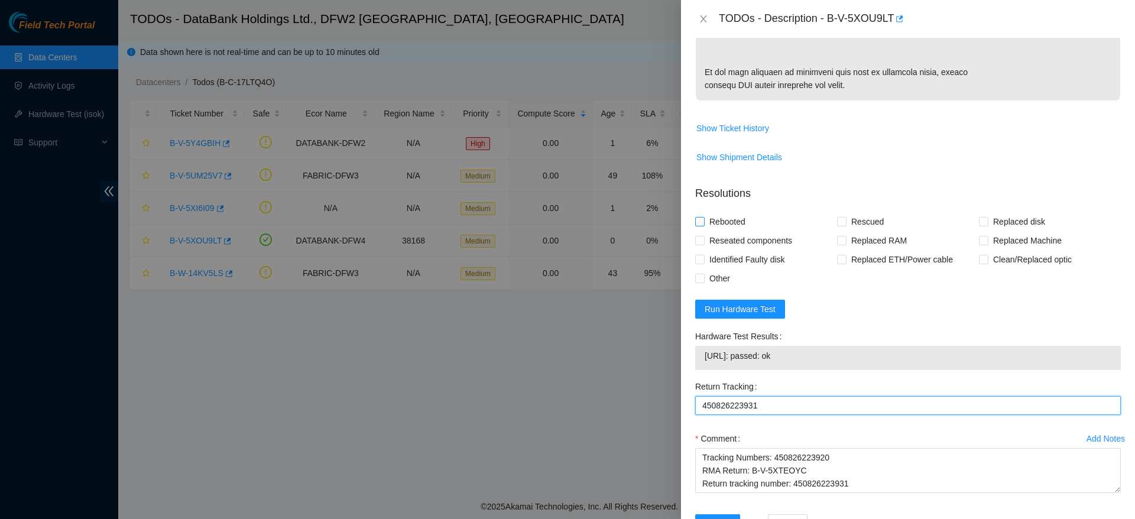
type Tracking "450826223931"
click at [718, 231] on span "Rebooted" at bounding box center [728, 221] width 46 height 19
click at [704, 225] on input "Rebooted" at bounding box center [699, 221] width 8 height 8
checkbox input "true"
click at [854, 231] on span "Rescued" at bounding box center [868, 221] width 42 height 19
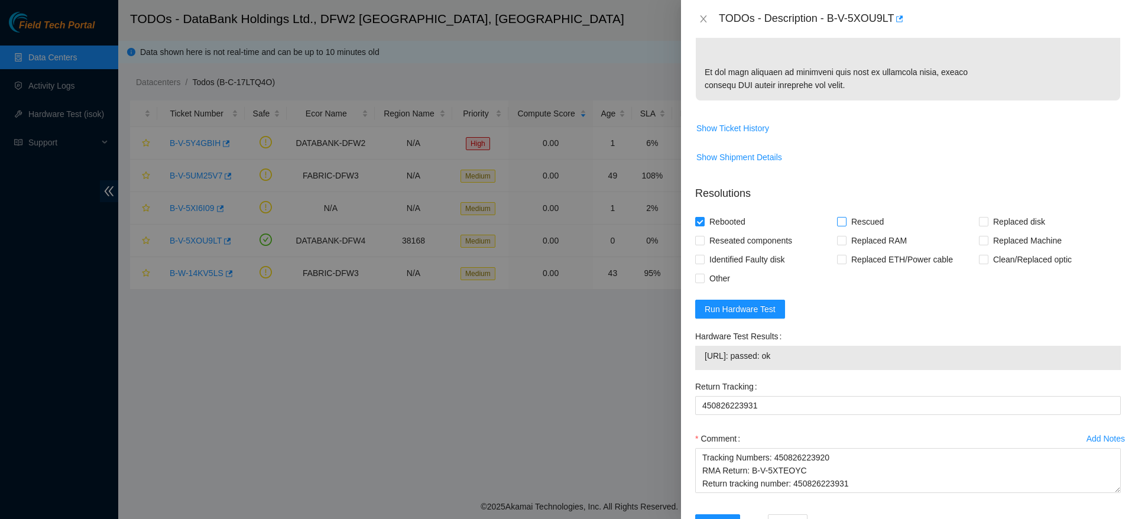
click at [845, 225] on input "Rescued" at bounding box center [841, 221] width 8 height 8
checkbox input "true"
click at [990, 231] on span "Replaced disk" at bounding box center [1019, 221] width 61 height 19
click at [987, 225] on input "Replaced disk" at bounding box center [983, 221] width 8 height 8
checkbox input "true"
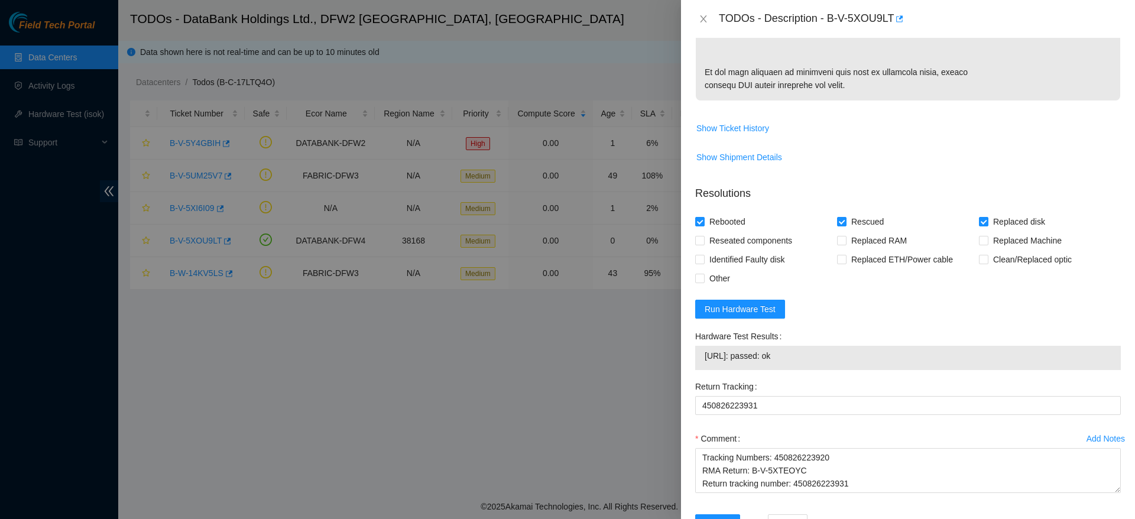
scroll to position [876, 0]
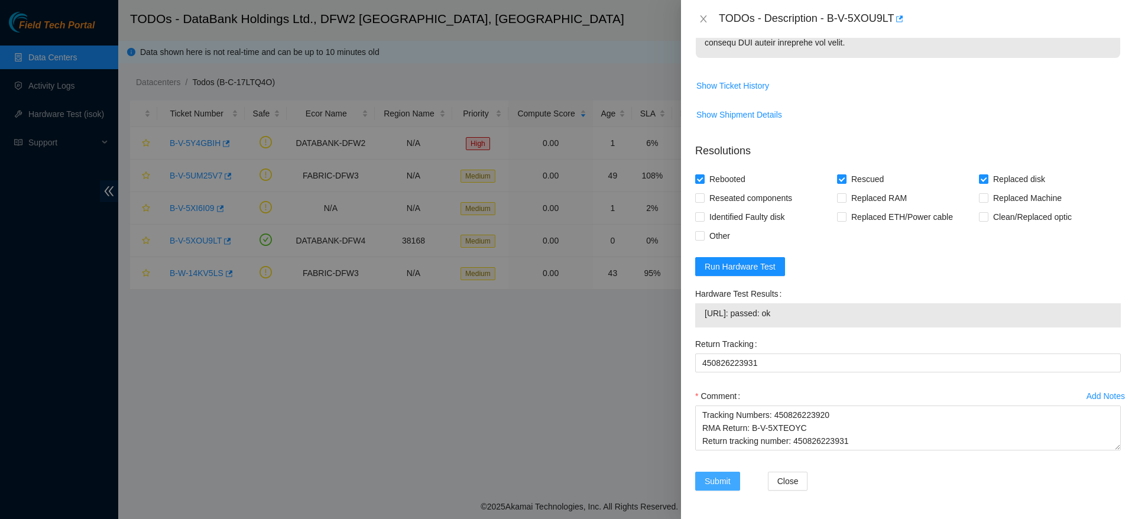
click at [708, 488] on button "Submit" at bounding box center [717, 481] width 45 height 19
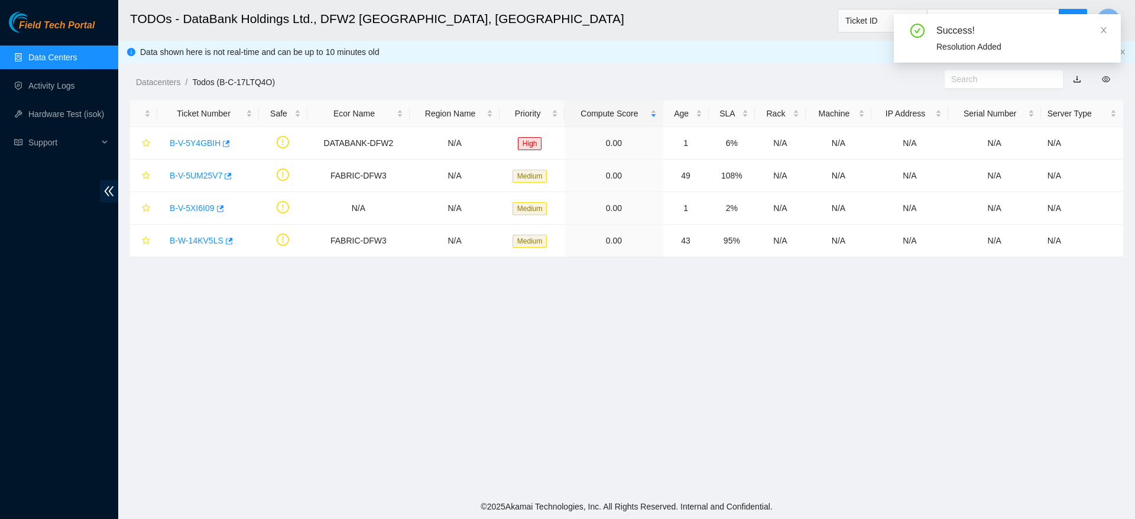
scroll to position [284, 0]
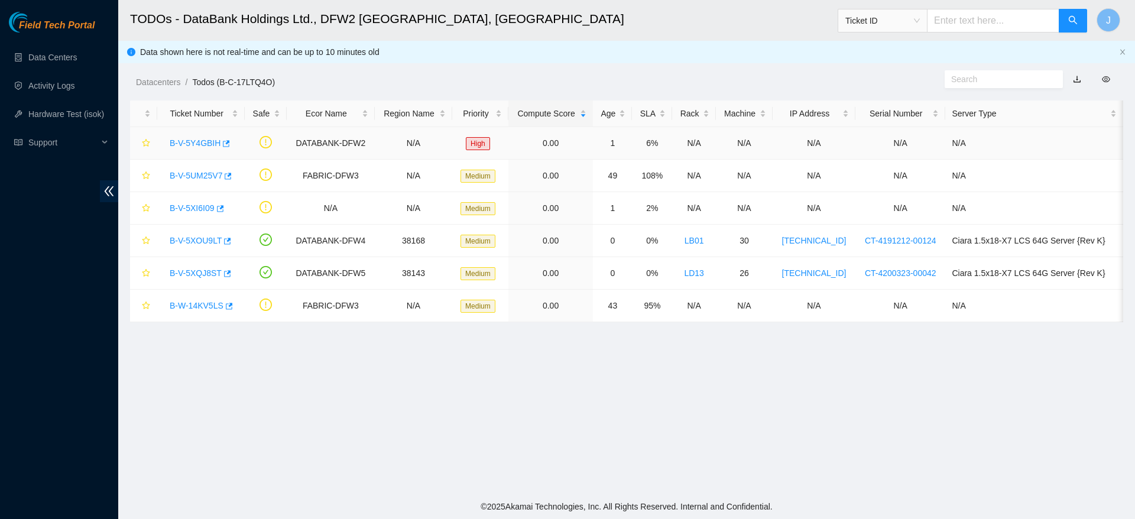
click at [193, 142] on link "B-V-5Y4GBIH" at bounding box center [195, 142] width 51 height 9
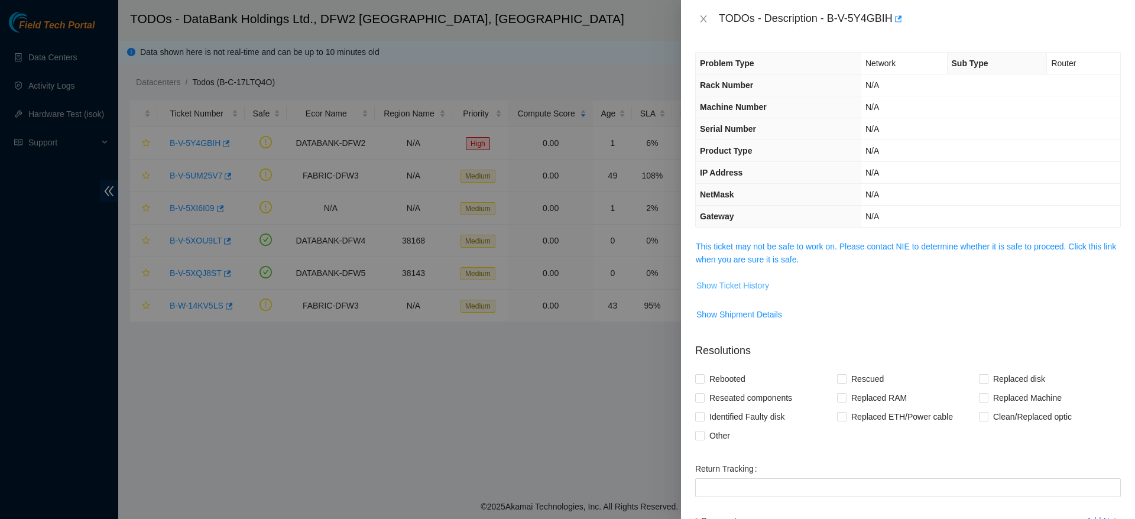
click at [730, 279] on span "Show Ticket History" at bounding box center [733, 285] width 73 height 13
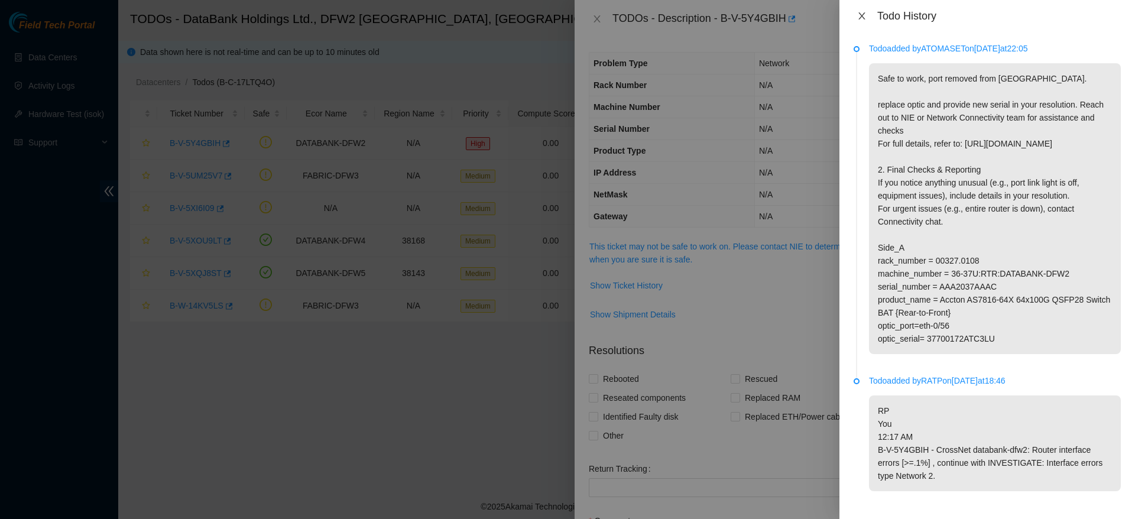
click at [859, 12] on icon "close" at bounding box center [861, 15] width 9 height 9
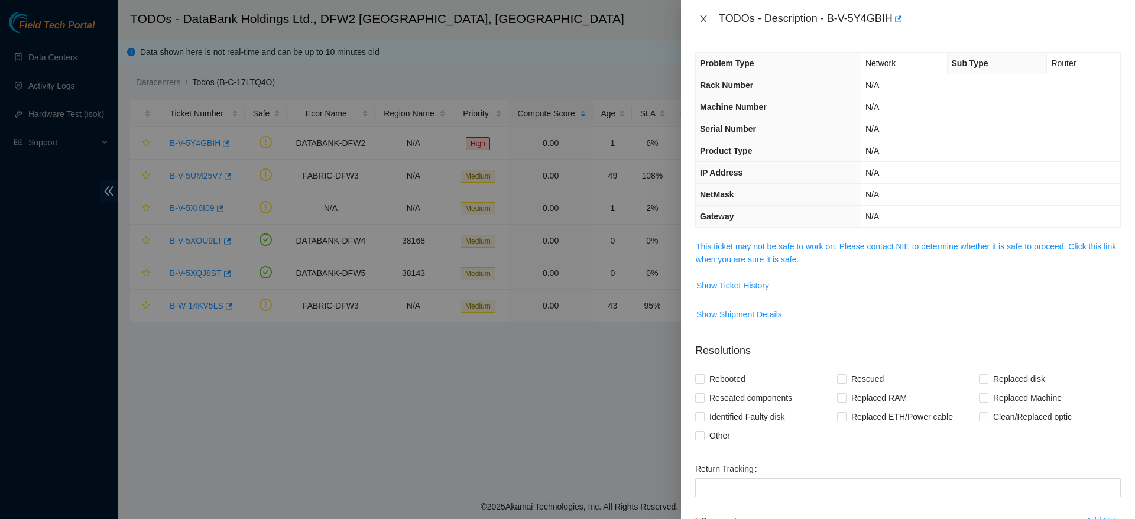
click at [705, 23] on icon "close" at bounding box center [703, 18] width 9 height 9
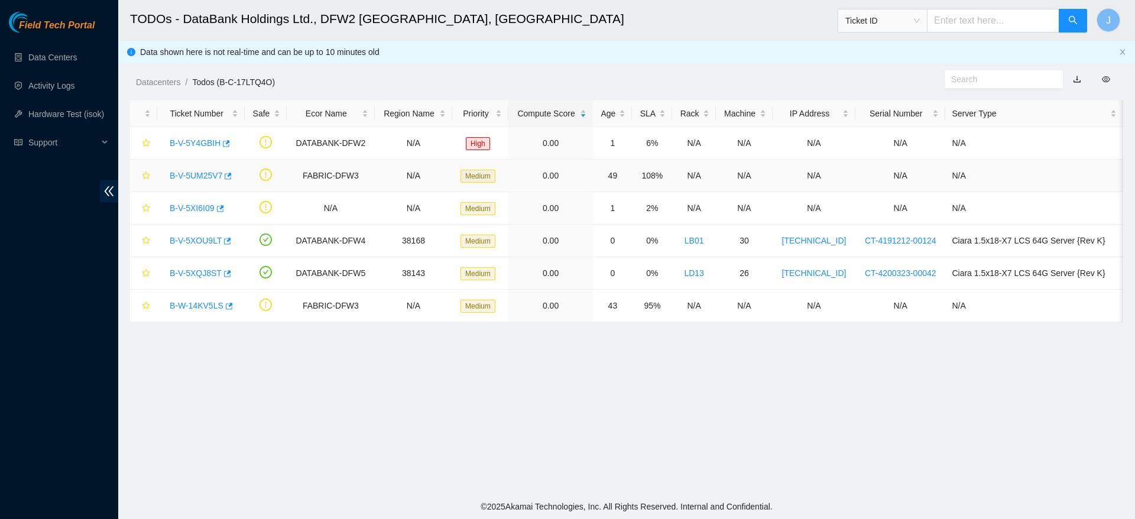
click at [196, 175] on link "B-V-5UM25V7" at bounding box center [196, 175] width 53 height 9
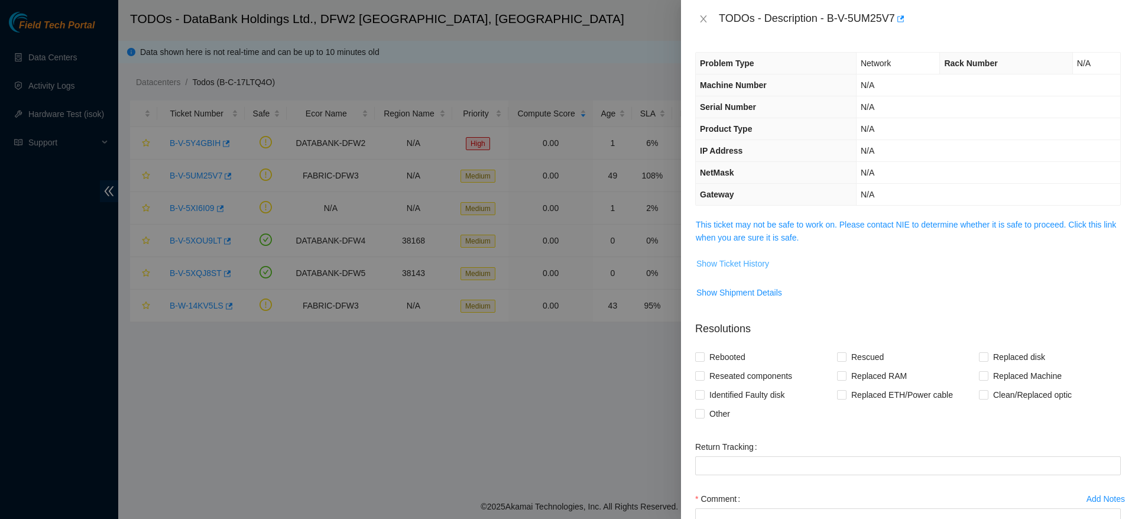
click at [725, 261] on span "Show Ticket History" at bounding box center [733, 263] width 73 height 13
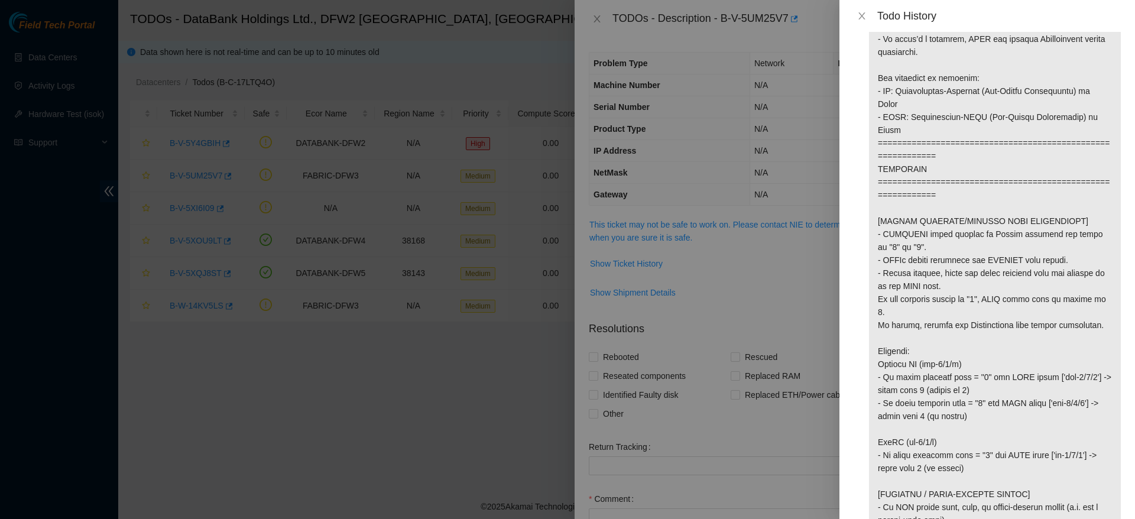
scroll to position [227, 0]
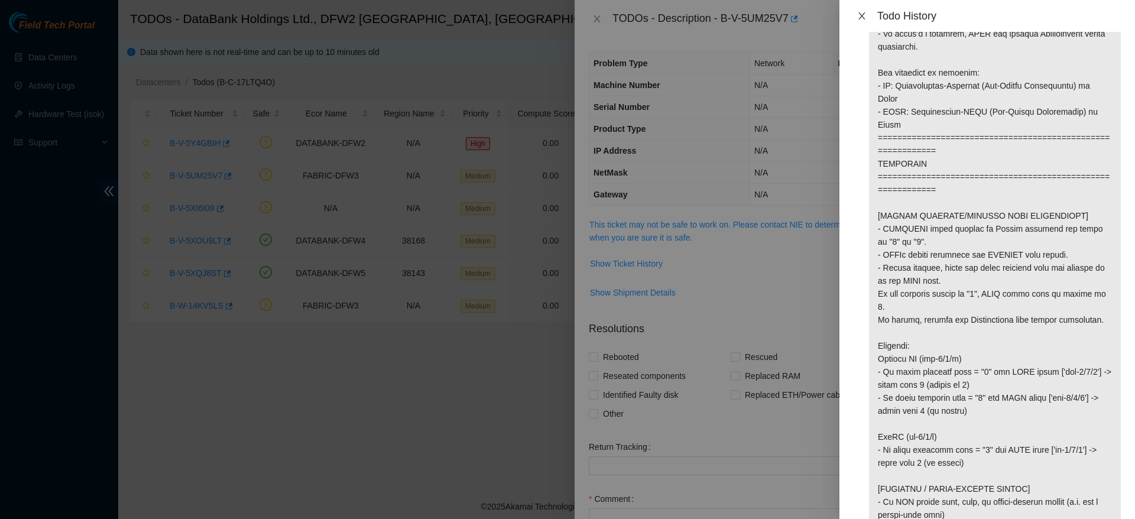
click at [857, 13] on button "Close" at bounding box center [862, 16] width 17 height 11
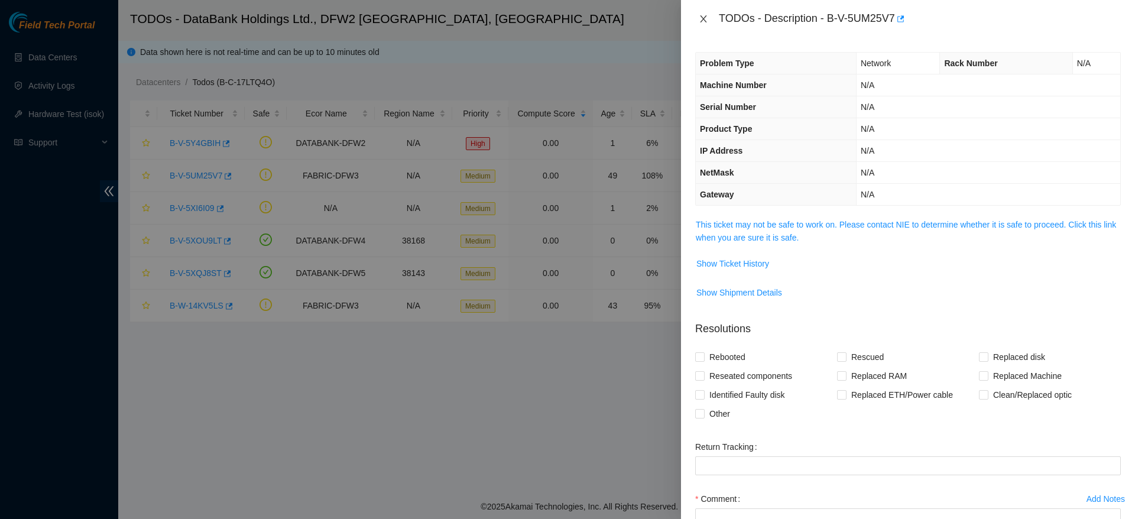
click at [698, 17] on button "Close" at bounding box center [703, 19] width 17 height 11
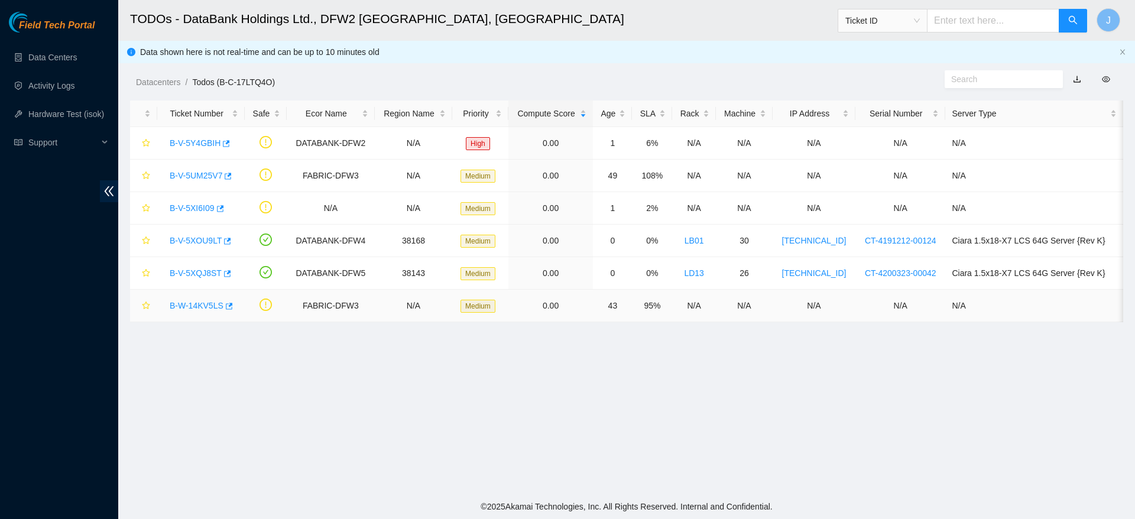
click at [195, 306] on link "B-W-14KV5LS" at bounding box center [197, 305] width 54 height 9
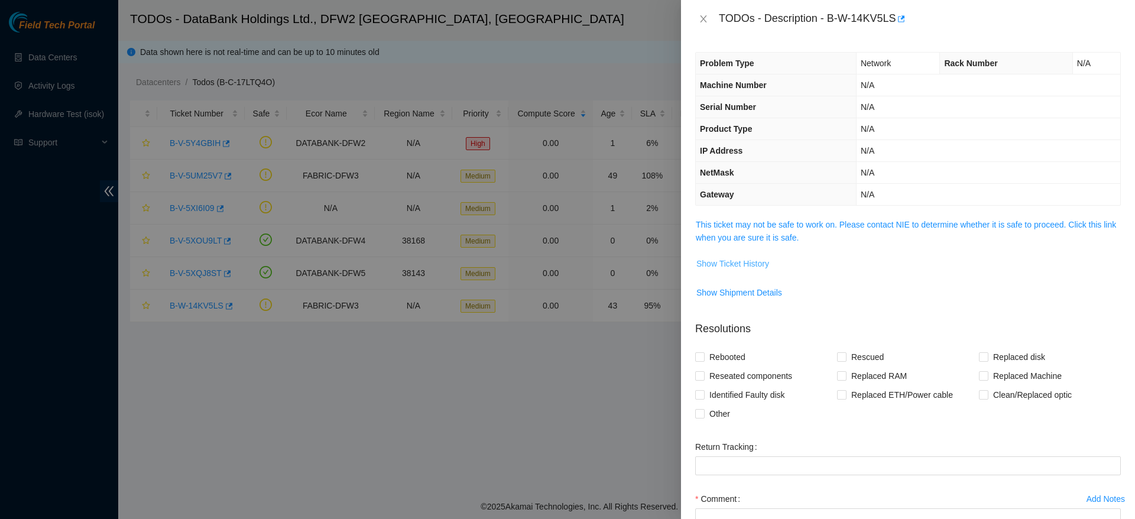
click at [762, 264] on span "Show Ticket History" at bounding box center [733, 263] width 73 height 13
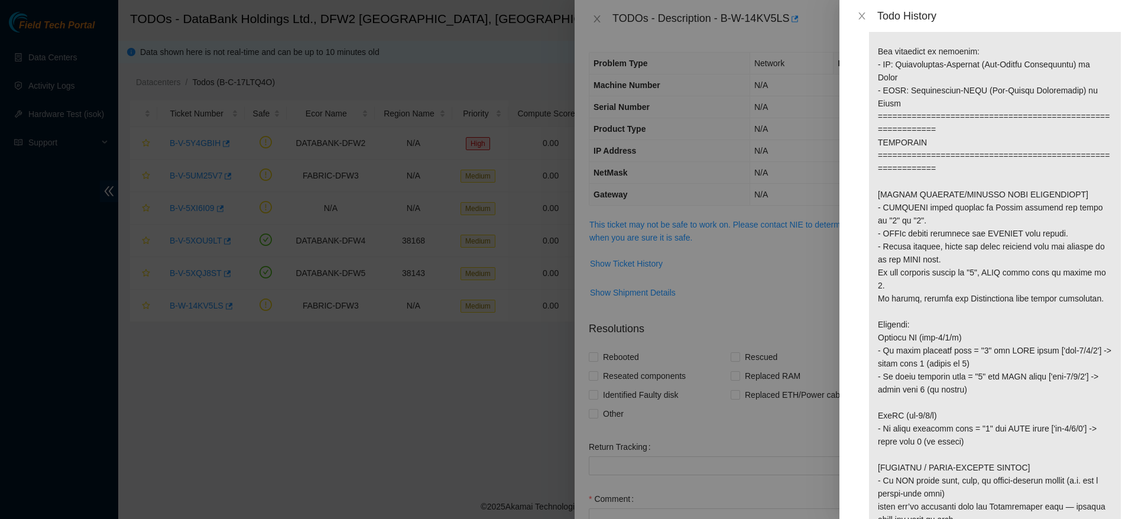
scroll to position [0, 0]
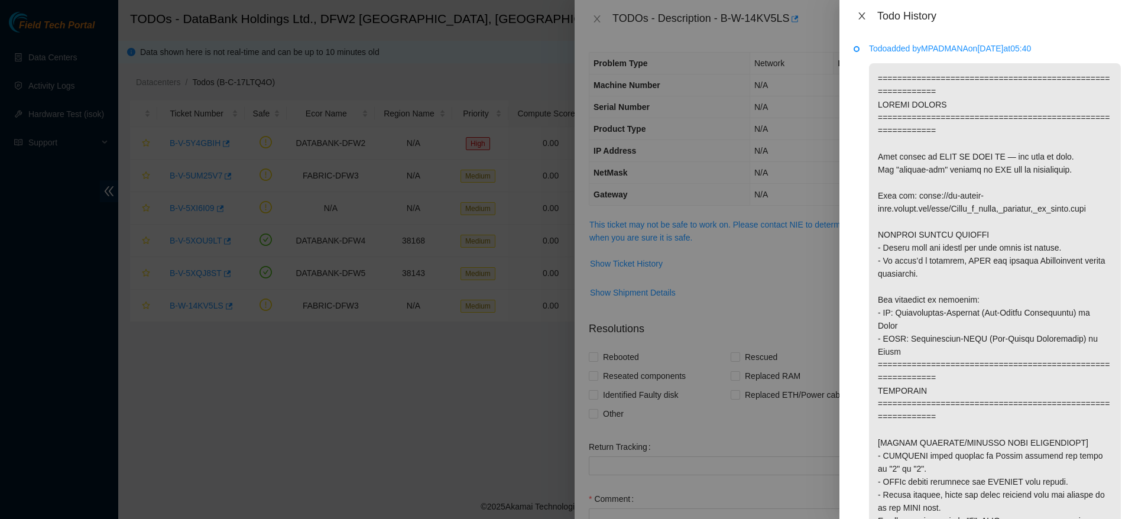
click at [864, 15] on icon "close" at bounding box center [861, 15] width 9 height 9
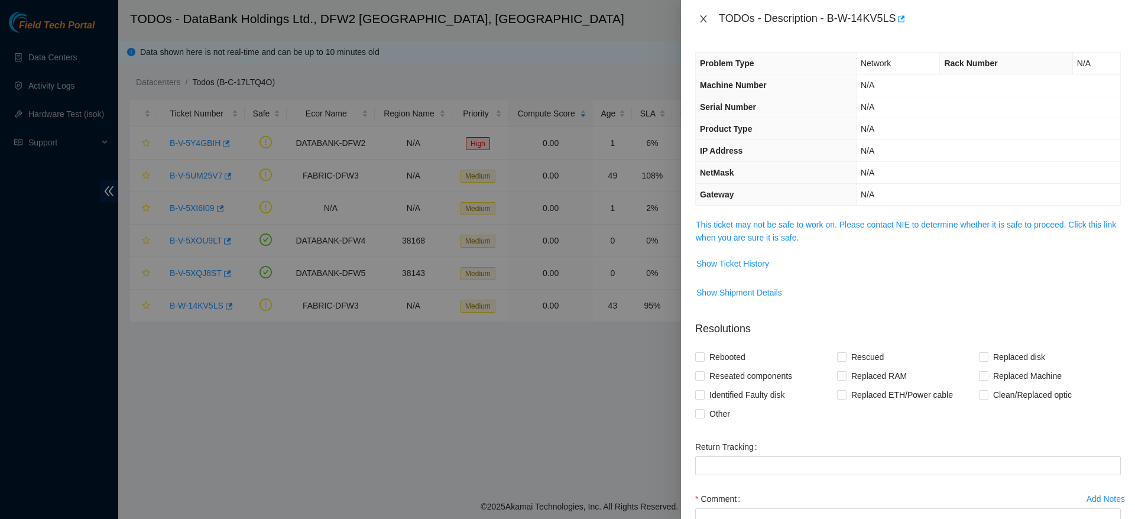
click at [705, 21] on icon "close" at bounding box center [703, 18] width 9 height 9
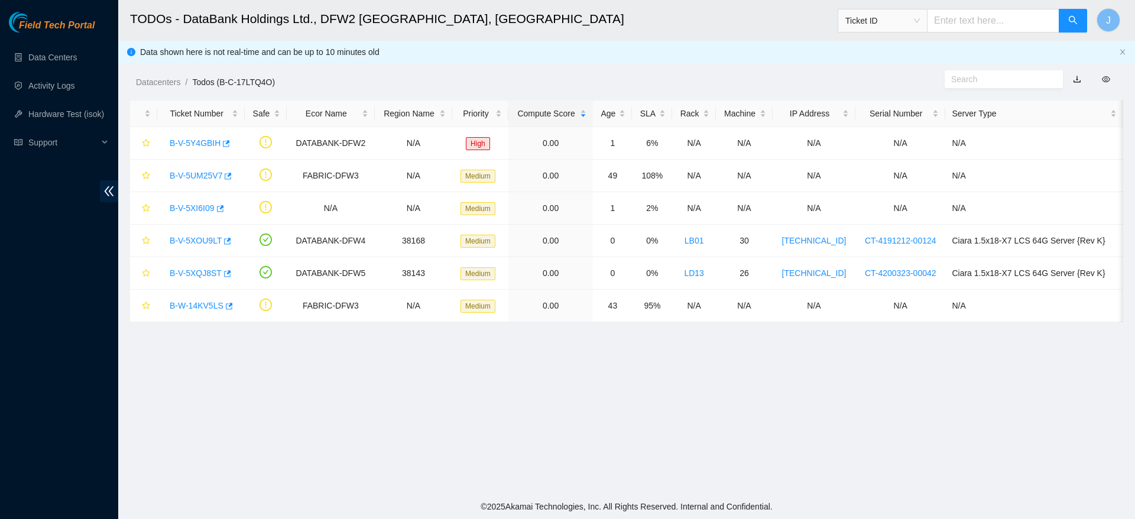
click at [318, 380] on main "TODOs - DataBank Holdings Ltd., DFW2 Richardson, TX Ticket ID J Data shown here…" at bounding box center [626, 247] width 1017 height 494
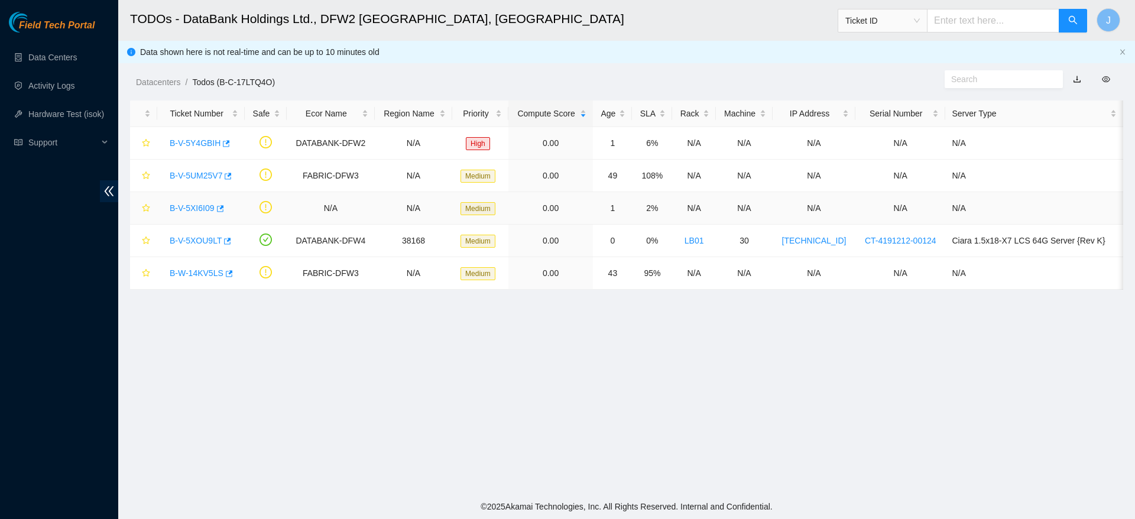
click at [192, 207] on link "B-V-5XI6I09" at bounding box center [192, 207] width 45 height 9
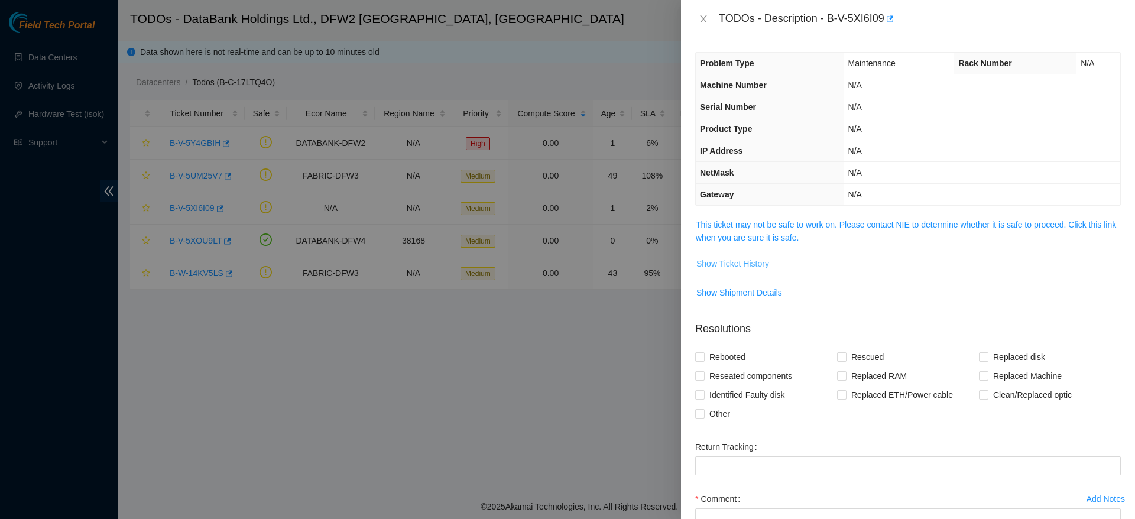
click at [718, 261] on span "Show Ticket History" at bounding box center [733, 263] width 73 height 13
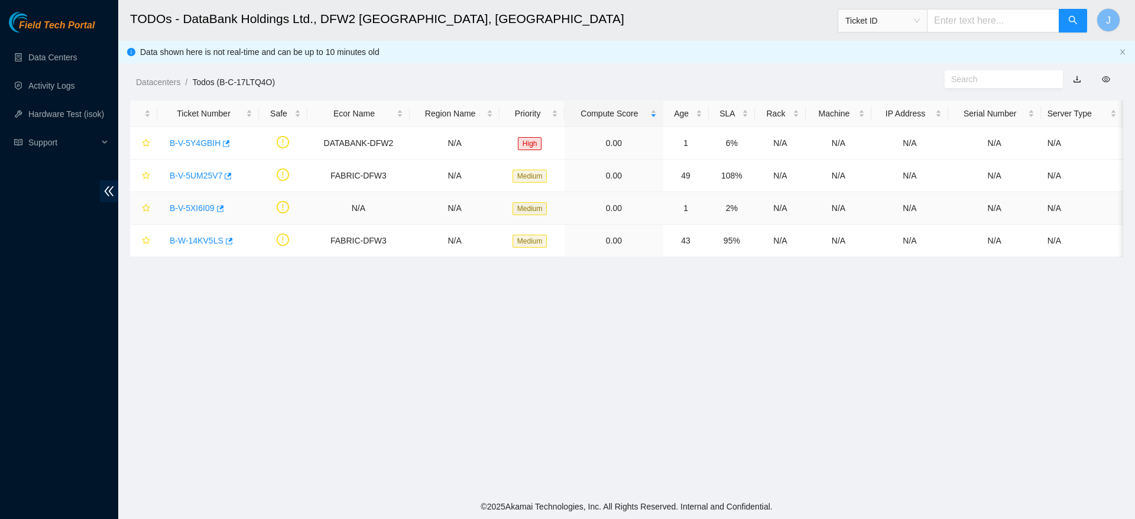
click at [206, 212] on link "B-V-5XI6I09" at bounding box center [192, 207] width 45 height 9
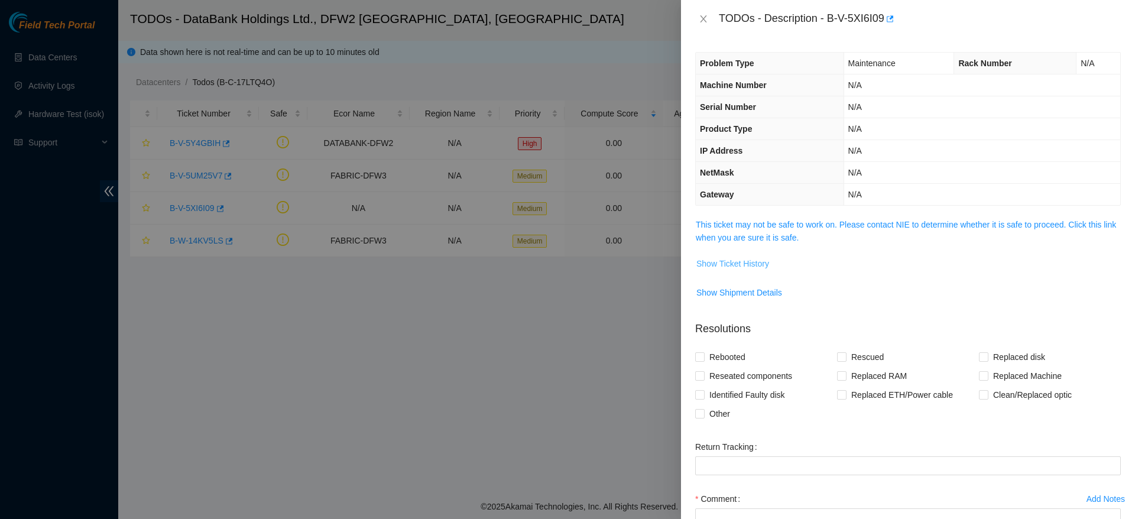
click at [716, 271] on button "Show Ticket History" at bounding box center [733, 263] width 74 height 19
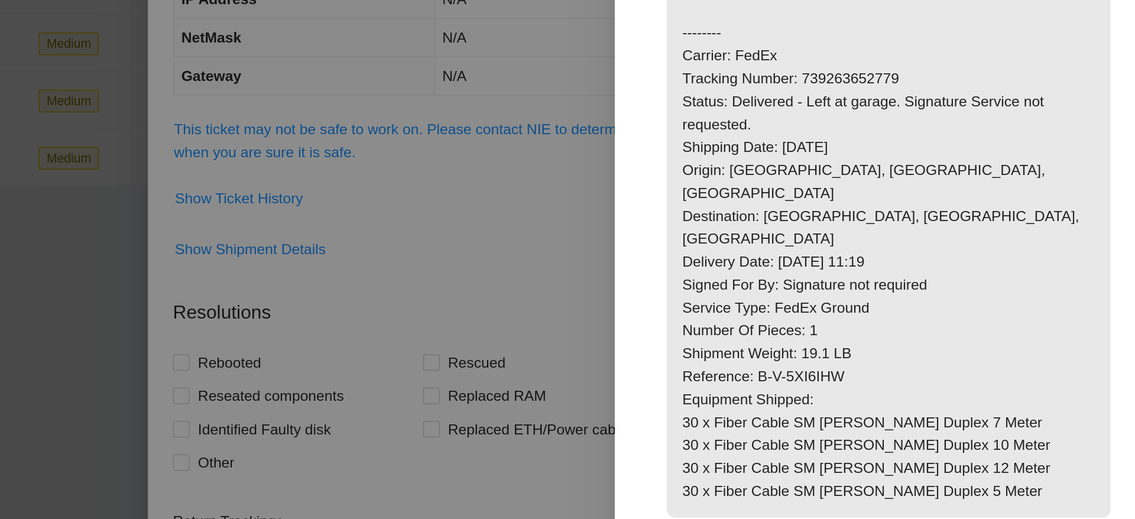
click at [1066, 354] on p "Receive the following shipment and verify the contents match the shipping manif…" at bounding box center [995, 254] width 252 height 382
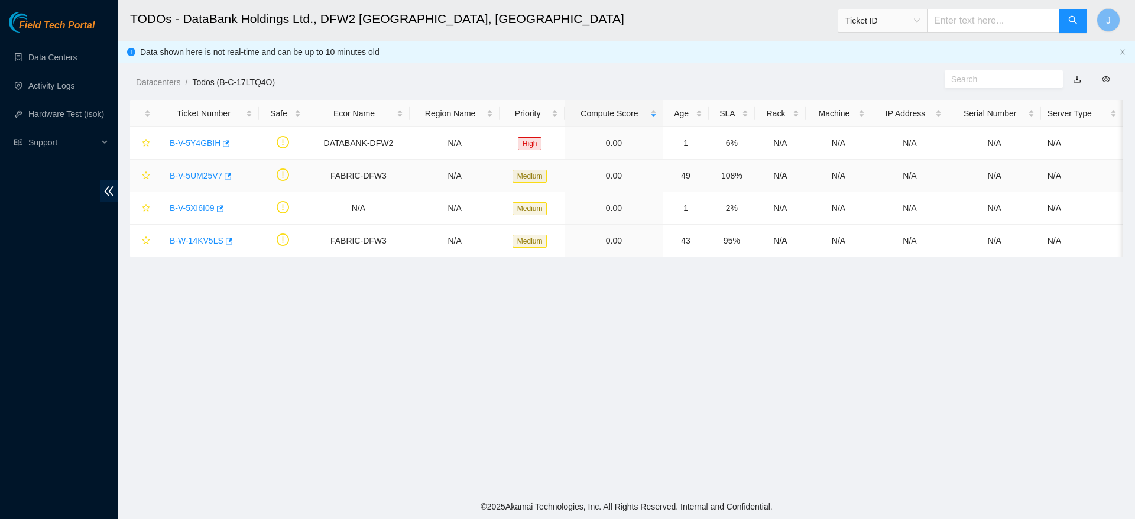
click at [183, 176] on link "B-V-5UM25V7" at bounding box center [196, 175] width 53 height 9
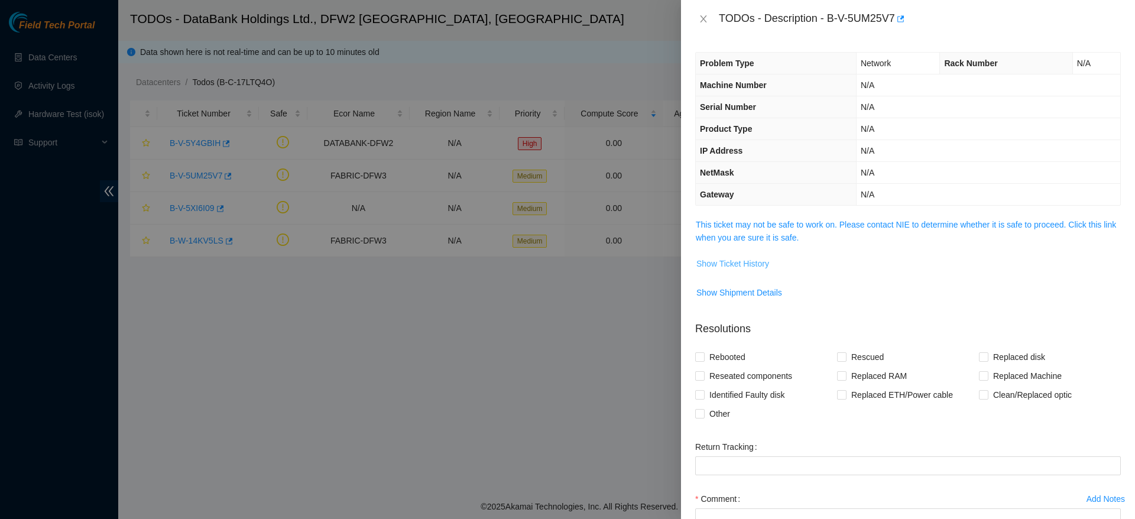
click at [729, 265] on span "Show Ticket History" at bounding box center [733, 263] width 73 height 13
